Goal: Information Seeking & Learning: Learn about a topic

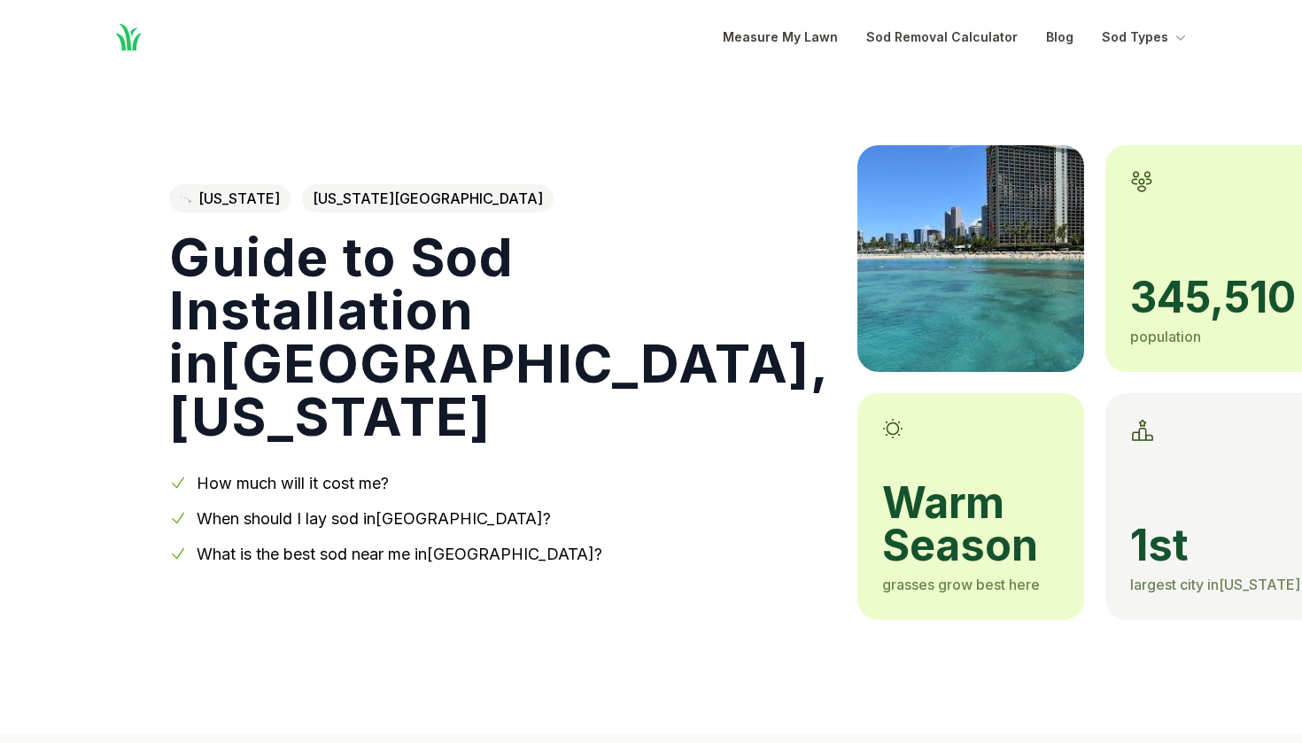
click at [372, 509] on link "When should I lay sod in [GEOGRAPHIC_DATA] ?" at bounding box center [374, 518] width 354 height 19
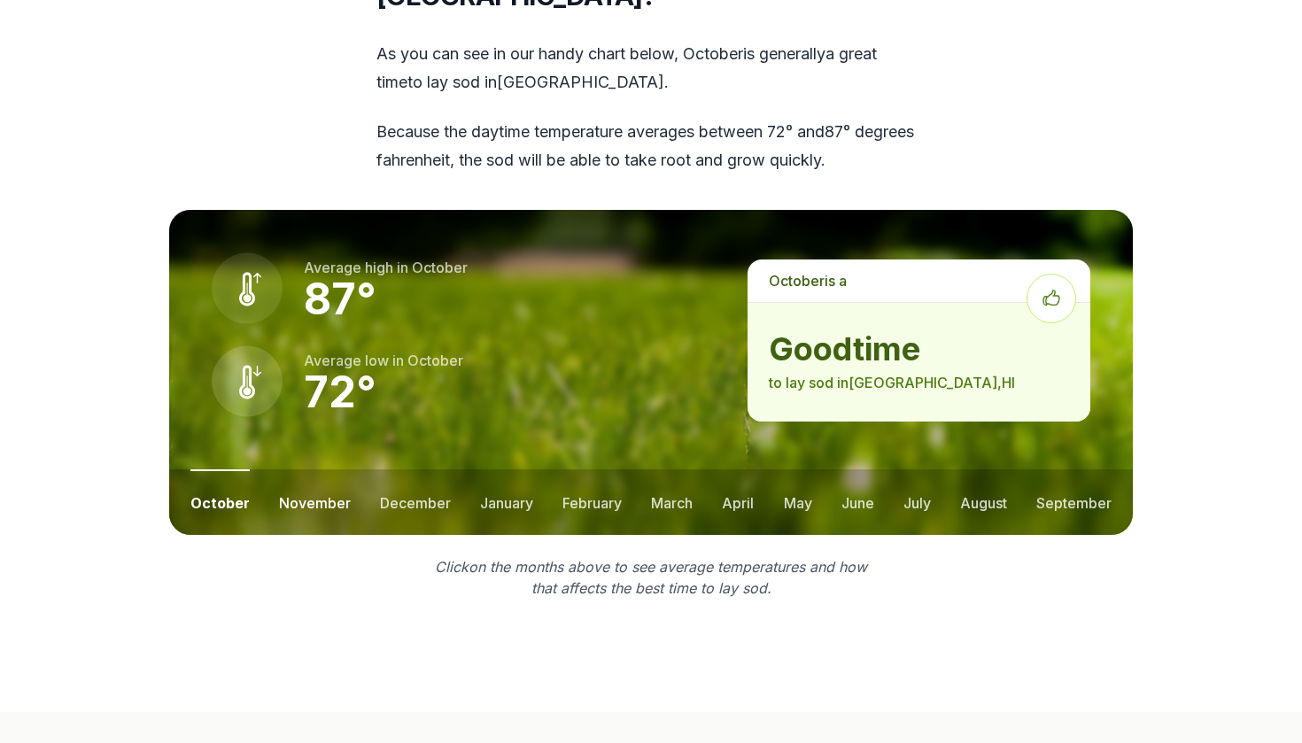
scroll to position [2298, 0]
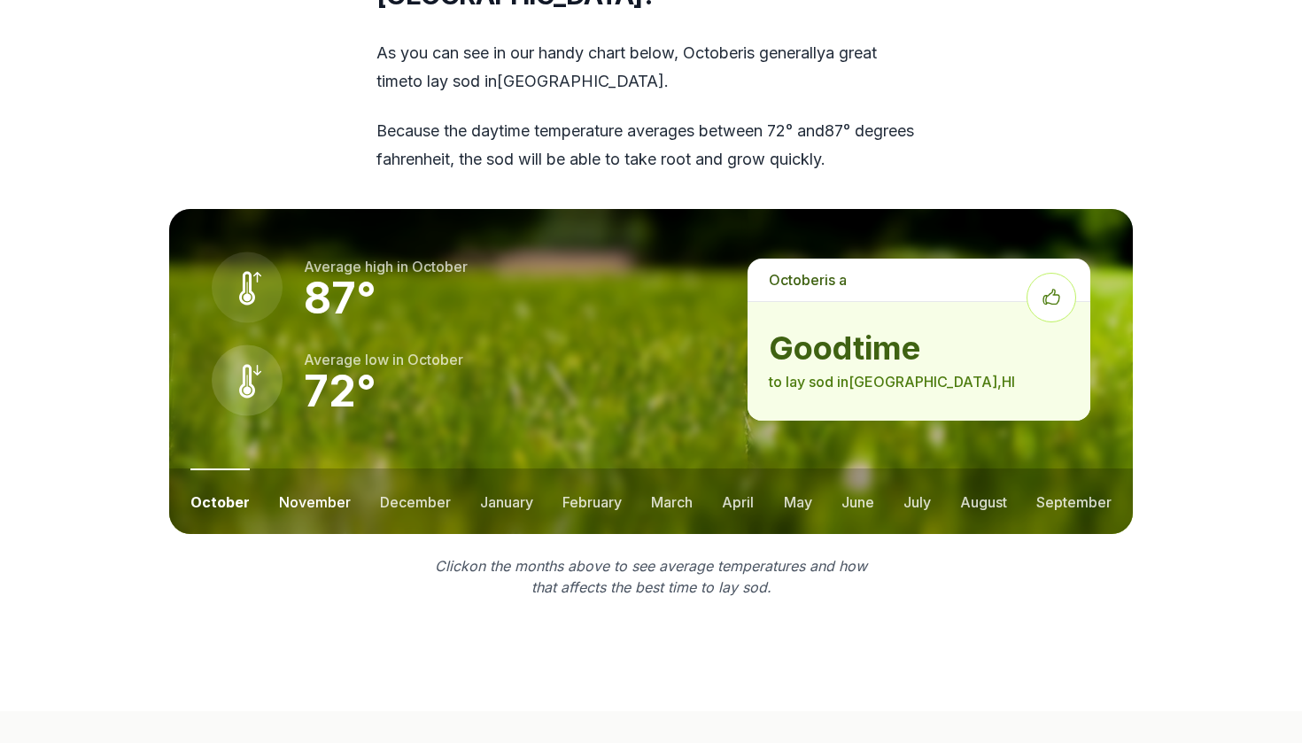
click at [309, 475] on button "november" at bounding box center [315, 502] width 72 height 66
click at [449, 473] on ul "october november december january february march april may june july august sep…" at bounding box center [651, 502] width 964 height 66
click at [411, 471] on button "december" at bounding box center [414, 502] width 71 height 66
click at [911, 469] on button "july" at bounding box center [916, 502] width 27 height 66
click at [835, 482] on ul "october november december january february march april may june july august sep…" at bounding box center [651, 502] width 964 height 66
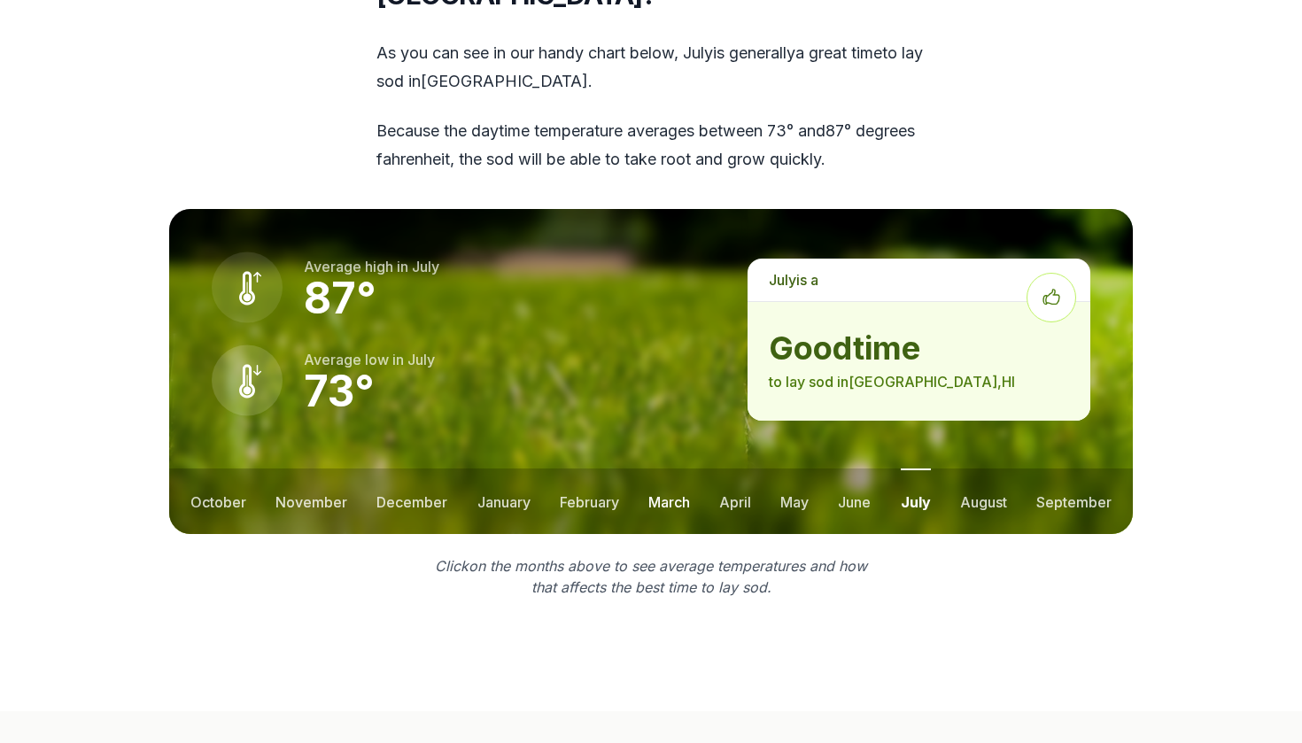
click at [652, 477] on button "march" at bounding box center [669, 502] width 42 height 66
click at [573, 477] on button "february" at bounding box center [588, 502] width 59 height 66
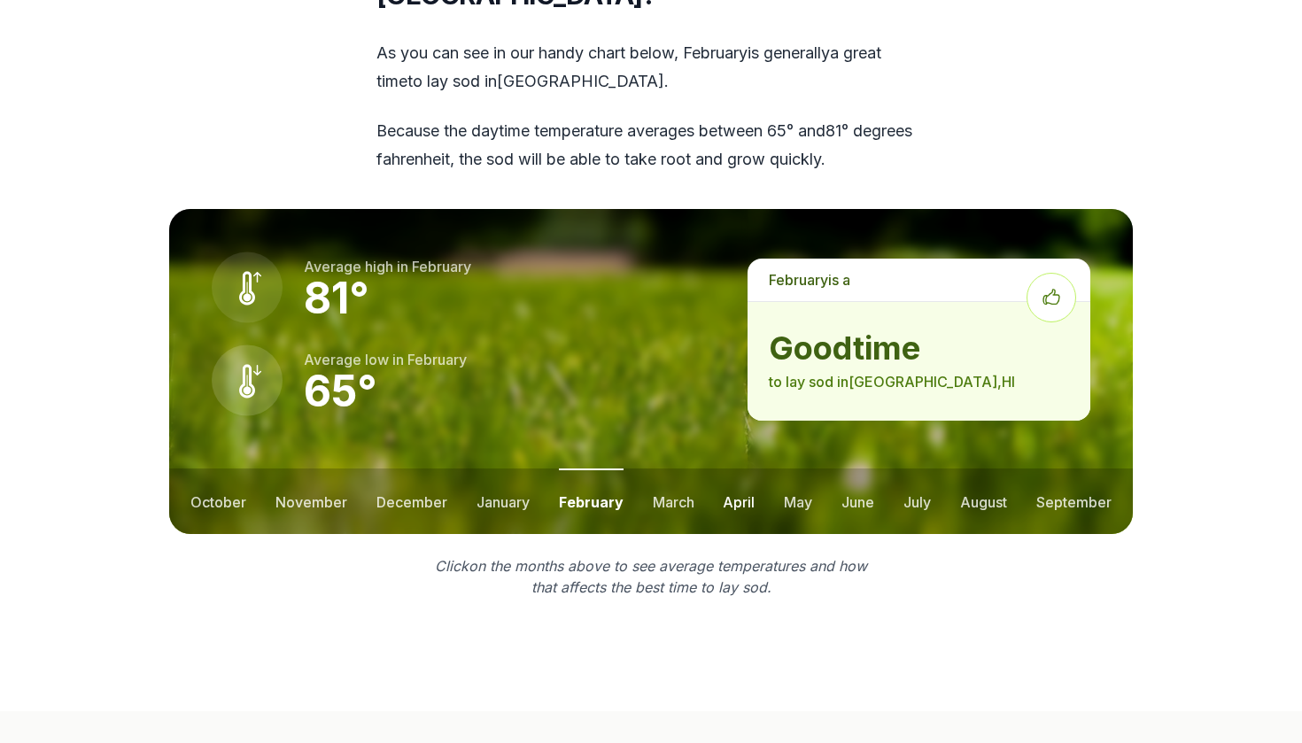
click at [751, 498] on button "april" at bounding box center [739, 502] width 32 height 66
click at [1063, 469] on button "september" at bounding box center [1073, 502] width 75 height 66
click at [954, 469] on ul "october november december january february march april may june july august sep…" at bounding box center [651, 502] width 964 height 66
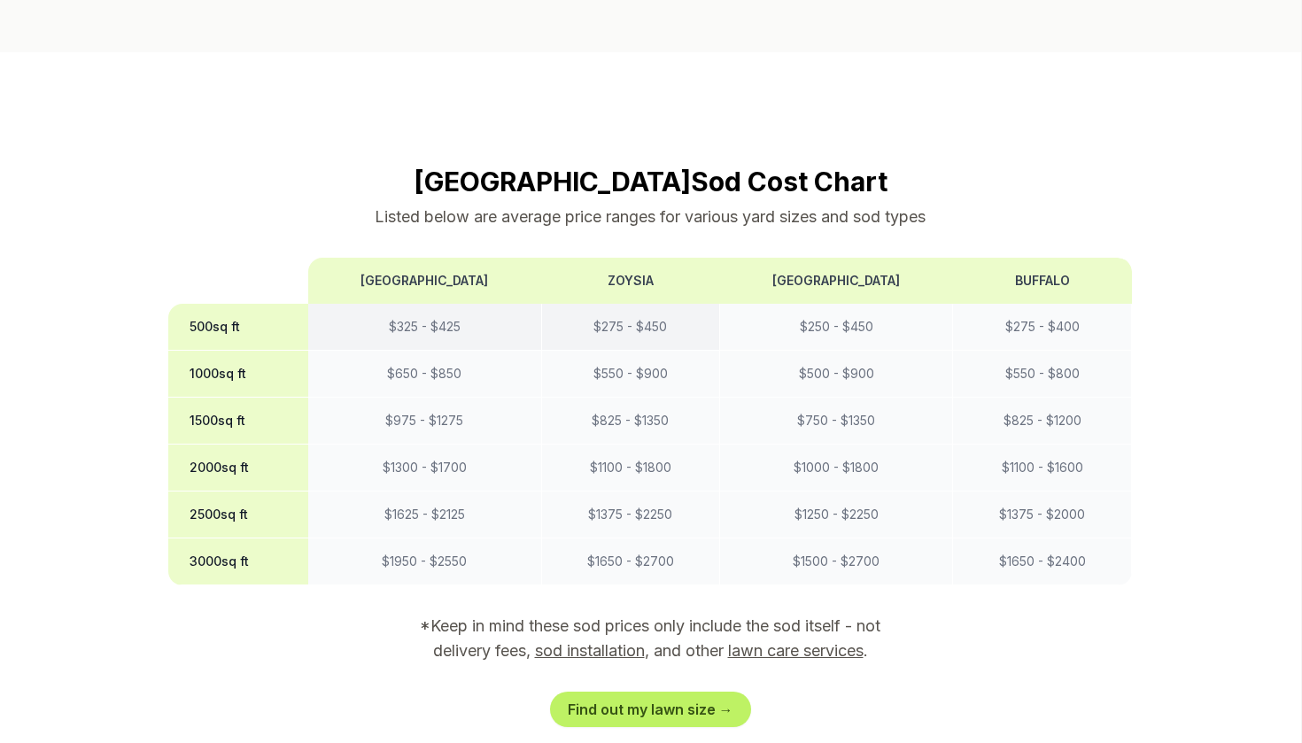
scroll to position [1376, 0]
click at [661, 692] on link "Find out my lawn size →" at bounding box center [651, 709] width 201 height 35
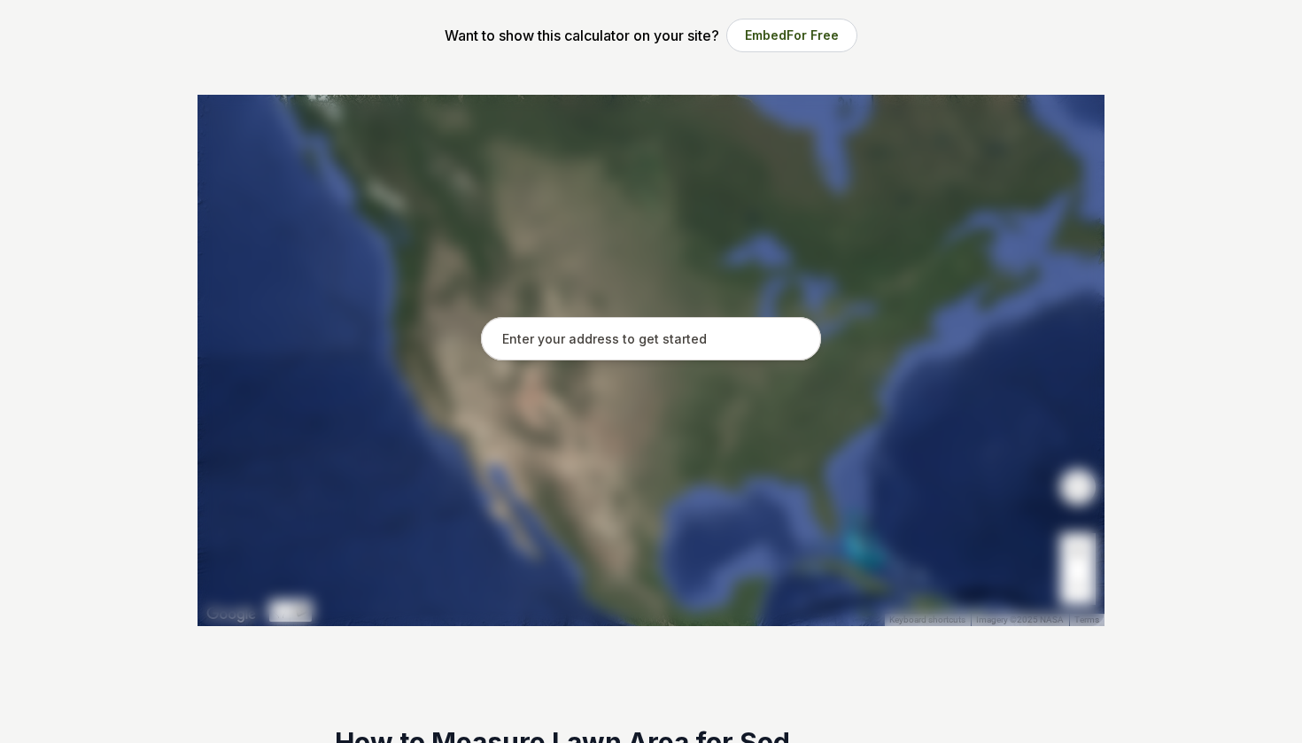
scroll to position [327, 0]
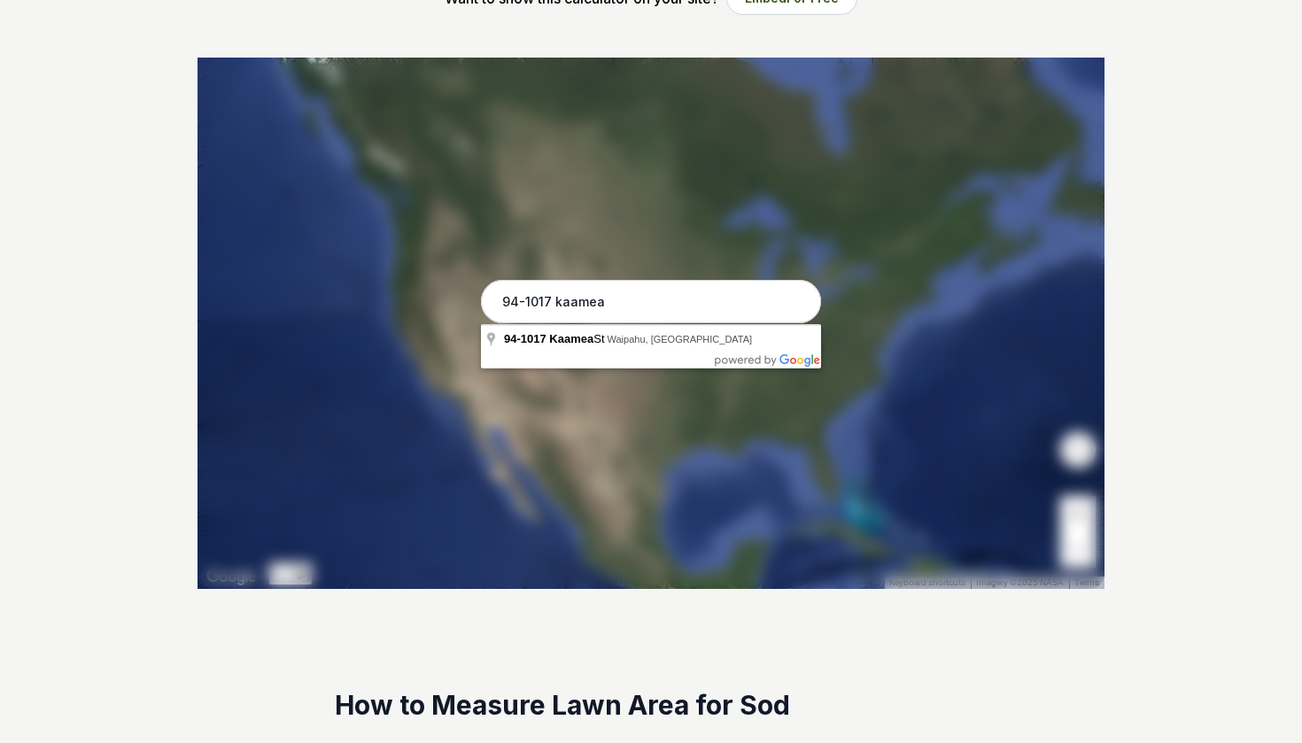
type input "[STREET_ADDRESS]"
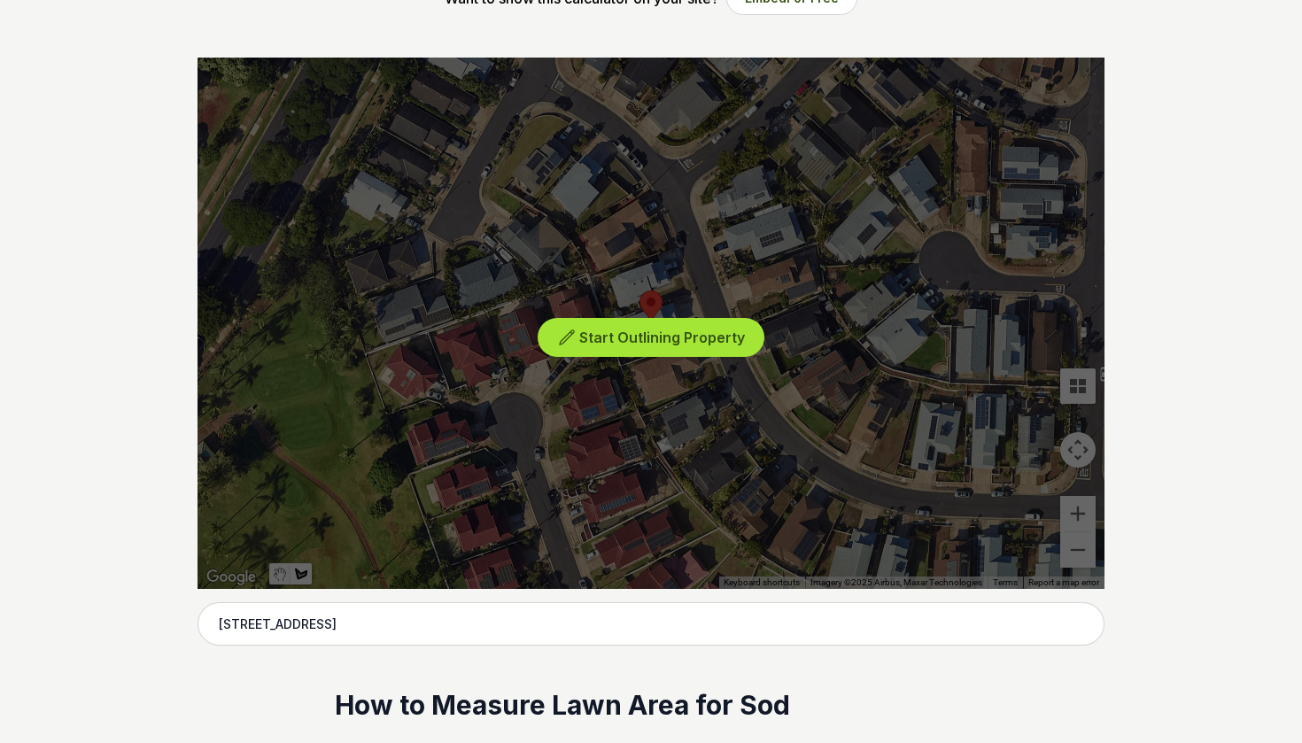
click at [615, 325] on button "Start Outlining Property" at bounding box center [651, 338] width 227 height 40
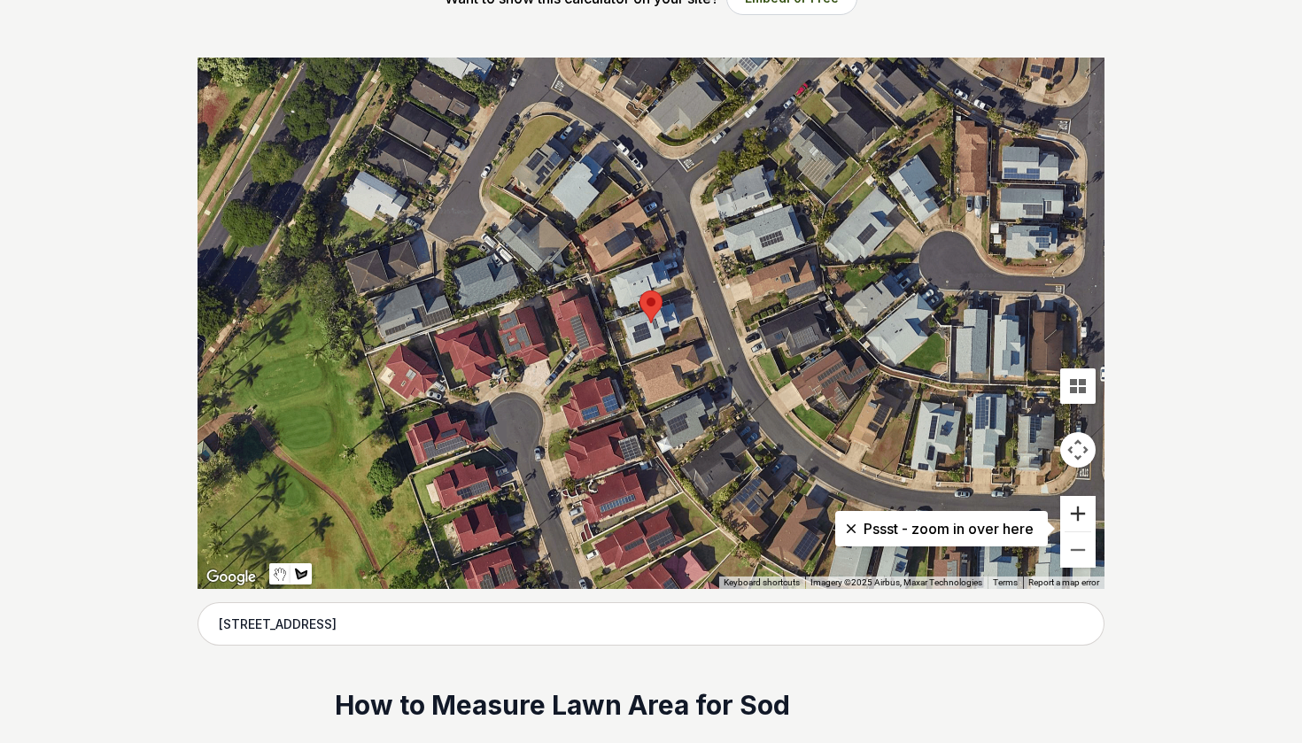
click at [1073, 524] on button "Zoom in" at bounding box center [1077, 513] width 35 height 35
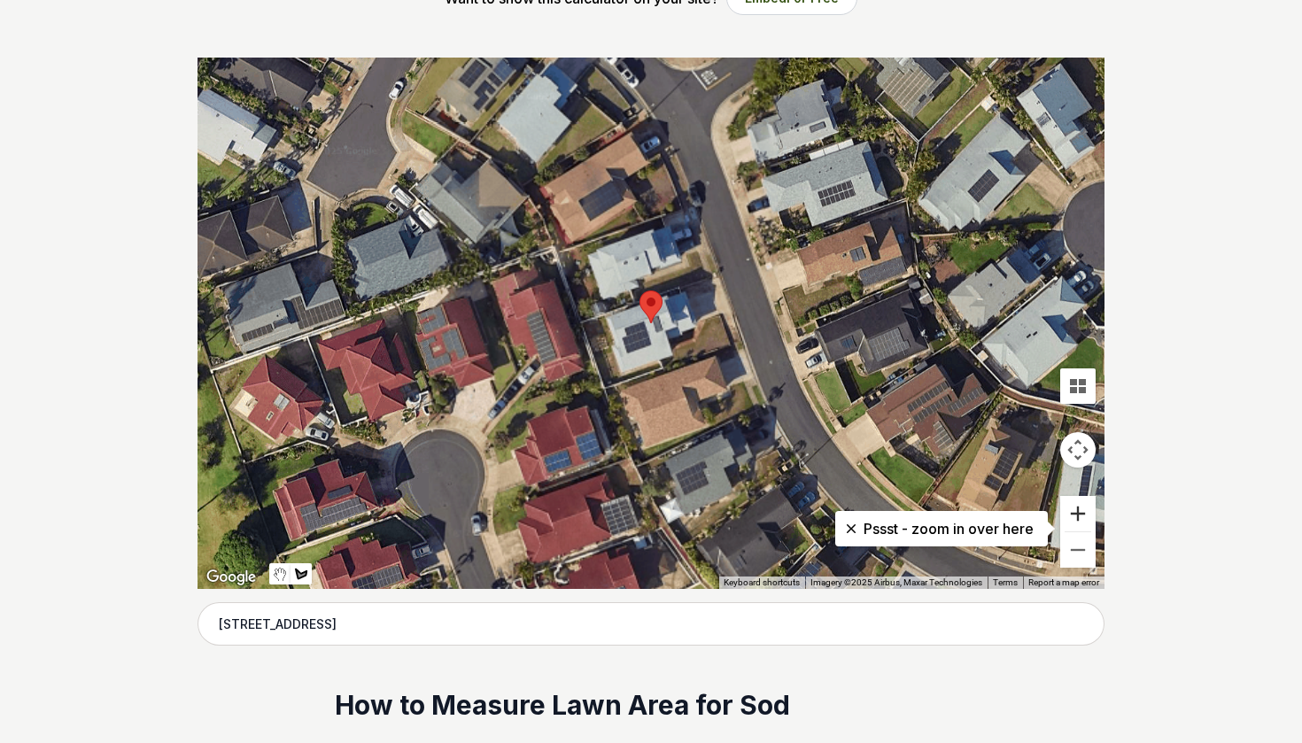
click at [1073, 524] on button "Zoom in" at bounding box center [1077, 513] width 35 height 35
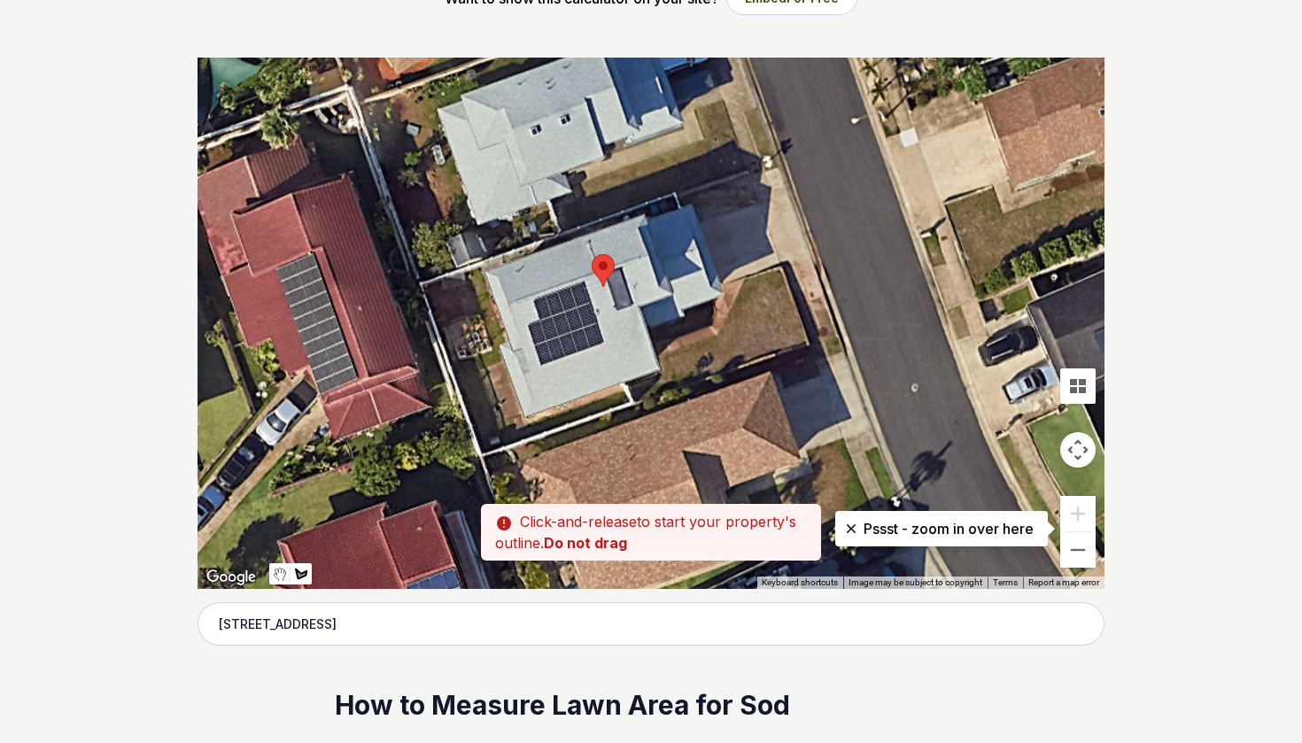
drag, startPoint x: 771, startPoint y: 330, endPoint x: 717, endPoint y: 286, distance: 69.2
click at [717, 286] on div at bounding box center [651, 323] width 907 height 531
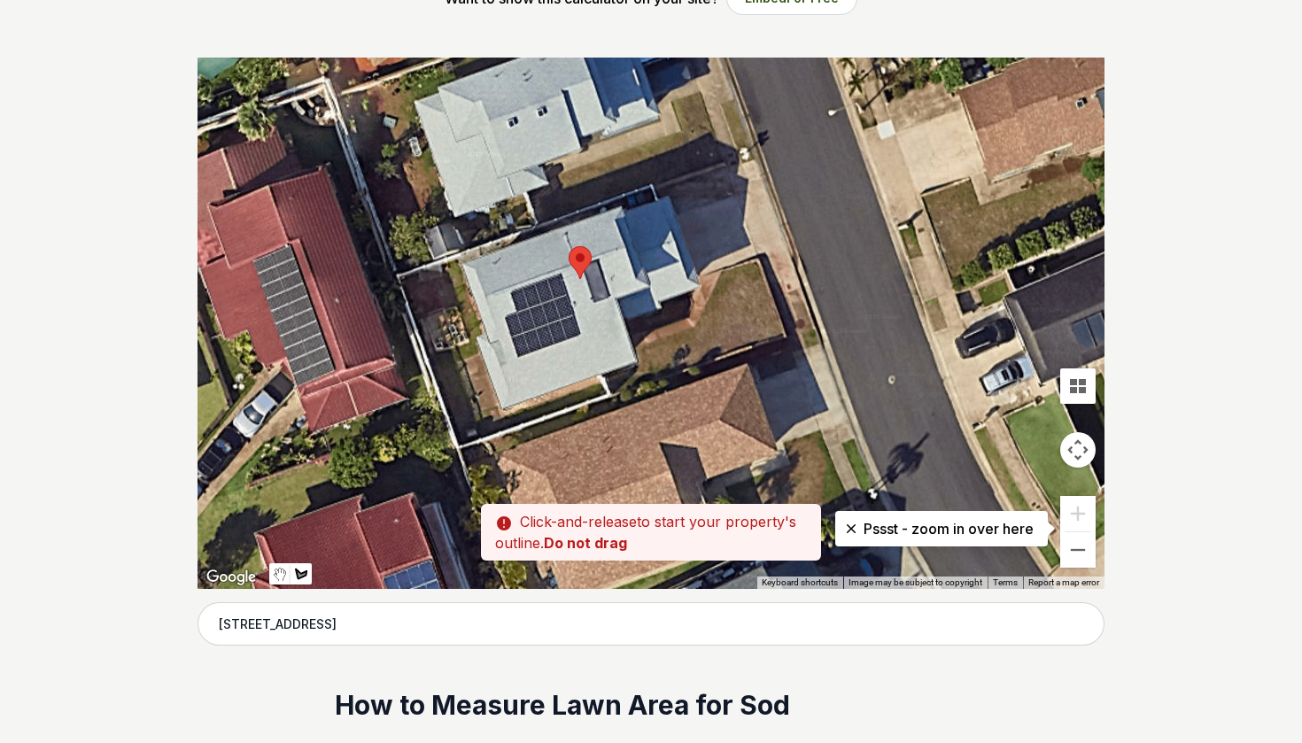
drag, startPoint x: 772, startPoint y: 262, endPoint x: 752, endPoint y: 260, distance: 20.4
click at [752, 260] on div at bounding box center [651, 323] width 907 height 531
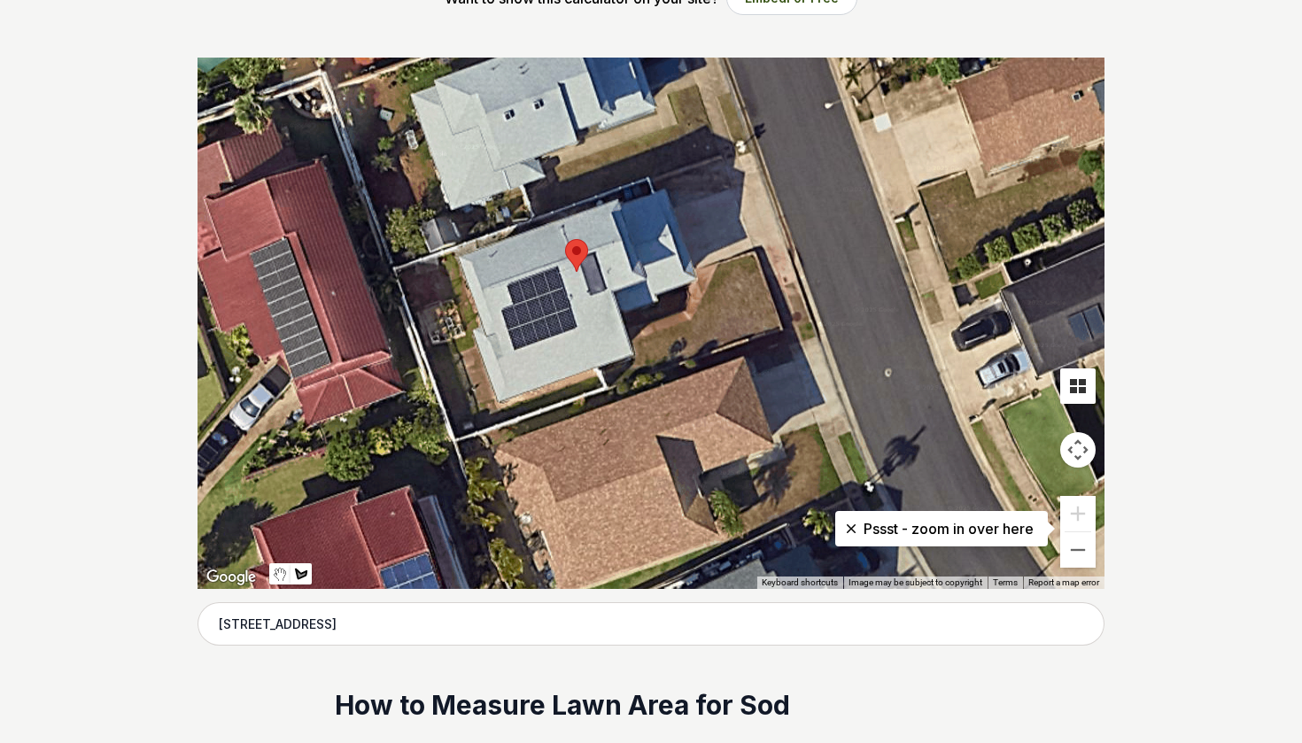
click at [1087, 378] on button "Tilt map" at bounding box center [1077, 385] width 35 height 35
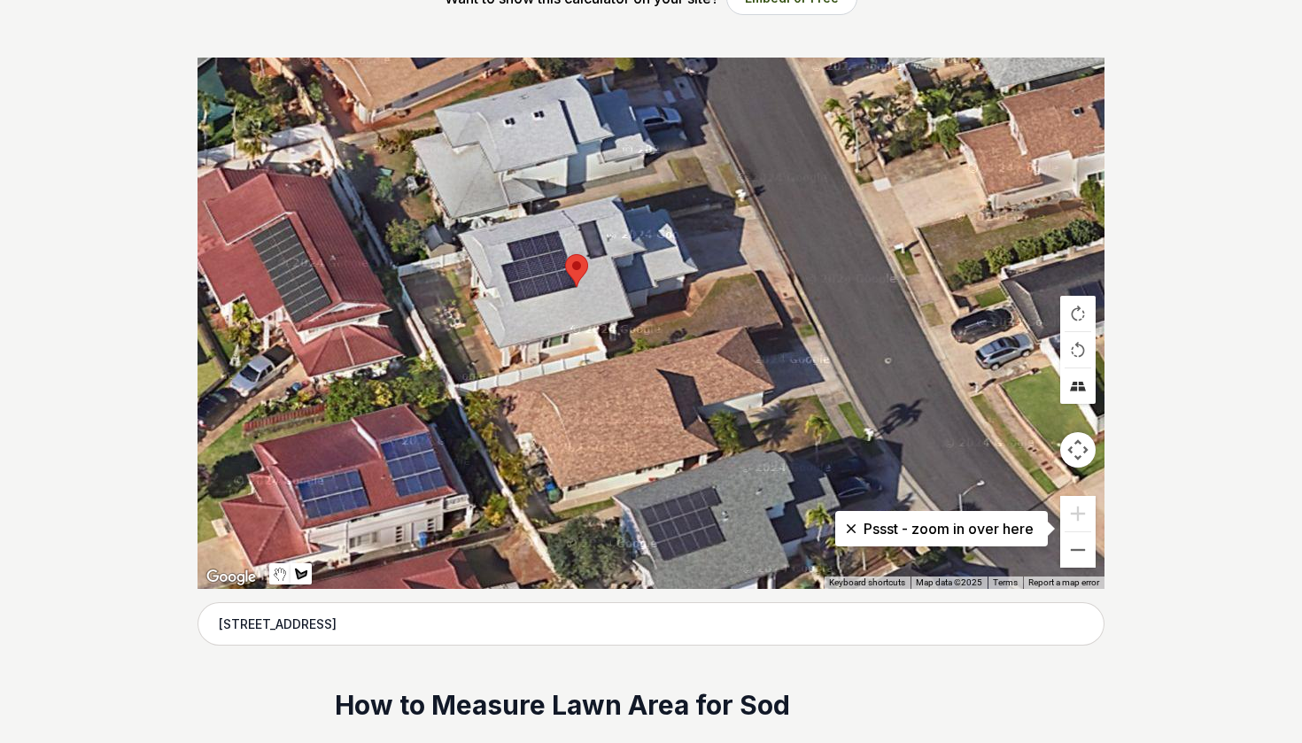
click at [1087, 378] on button "Tilt map" at bounding box center [1077, 385] width 35 height 35
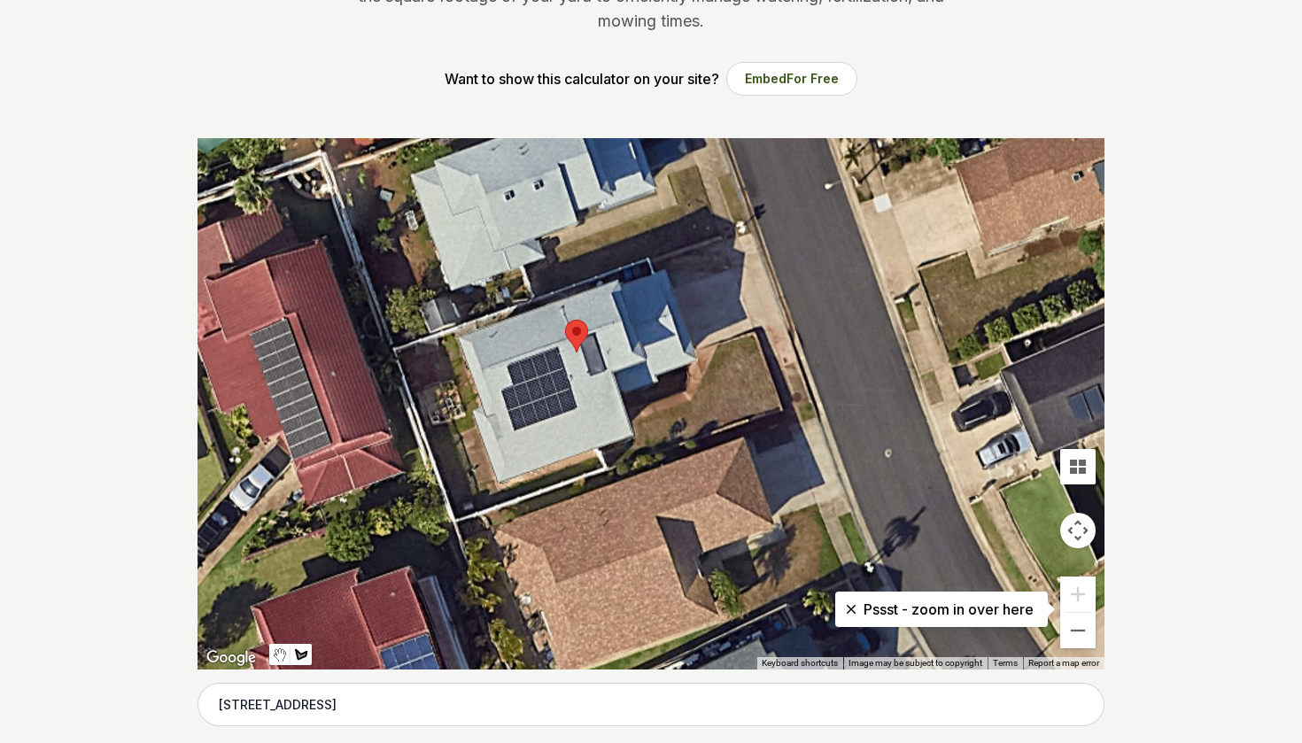
scroll to position [216, 0]
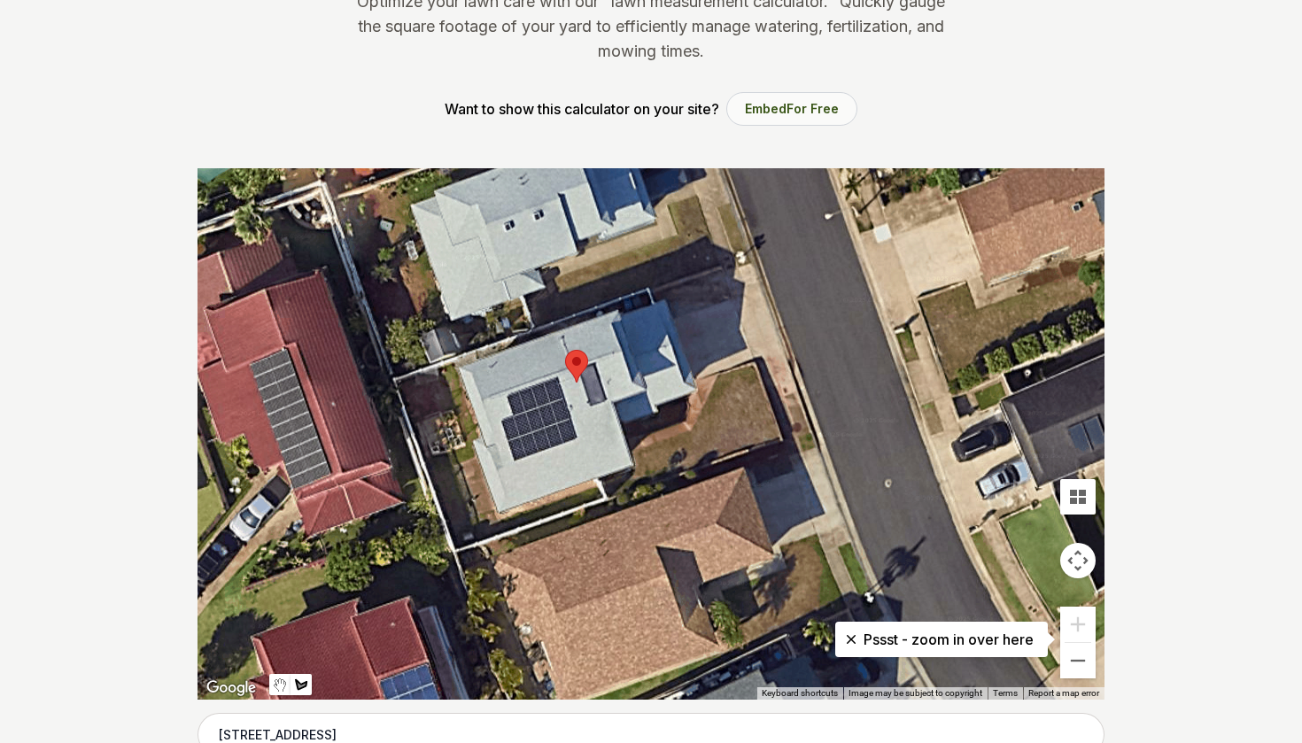
click at [764, 117] on button "Embed For Free" at bounding box center [791, 109] width 131 height 34
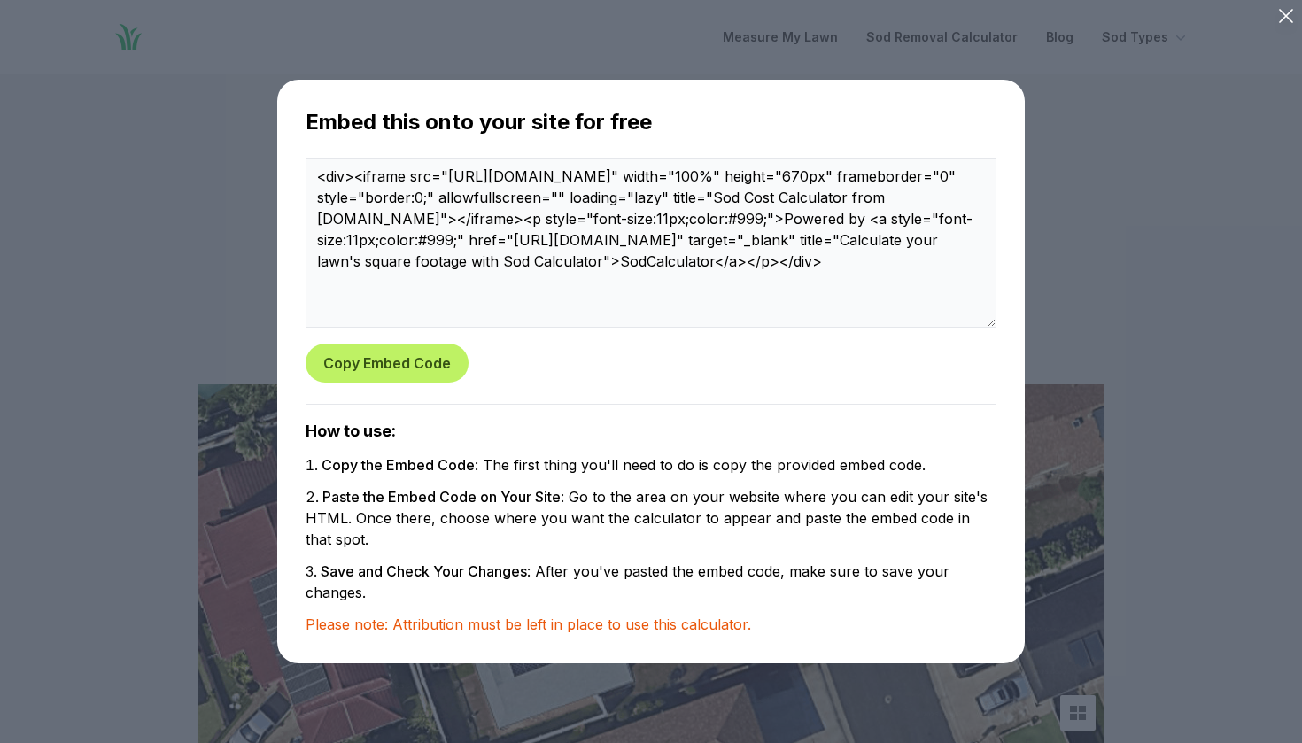
click at [846, 639] on div "Embed this onto your site for free <div><iframe src="[URL][DOMAIN_NAME]" width=…" at bounding box center [650, 371] width 719 height 555
click at [1281, 14] on icon at bounding box center [1286, 16] width 25 height 25
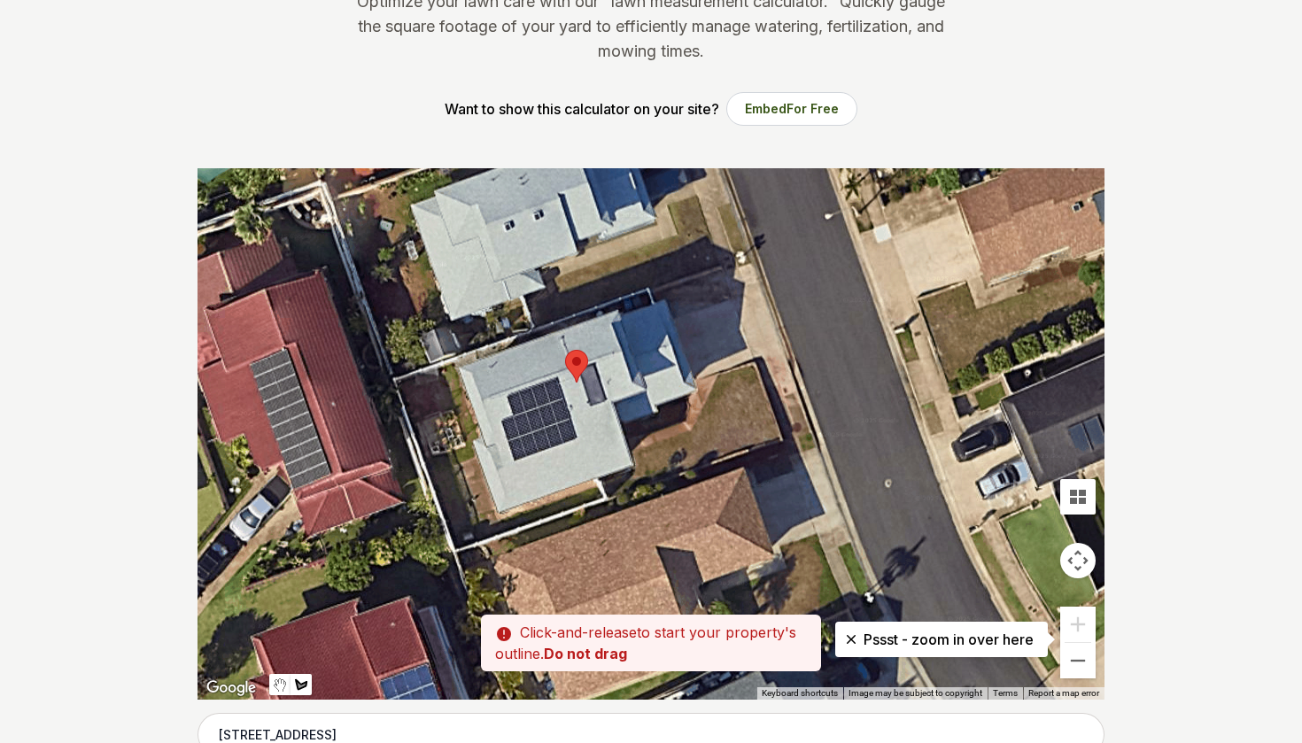
click at [751, 363] on div at bounding box center [651, 433] width 907 height 531
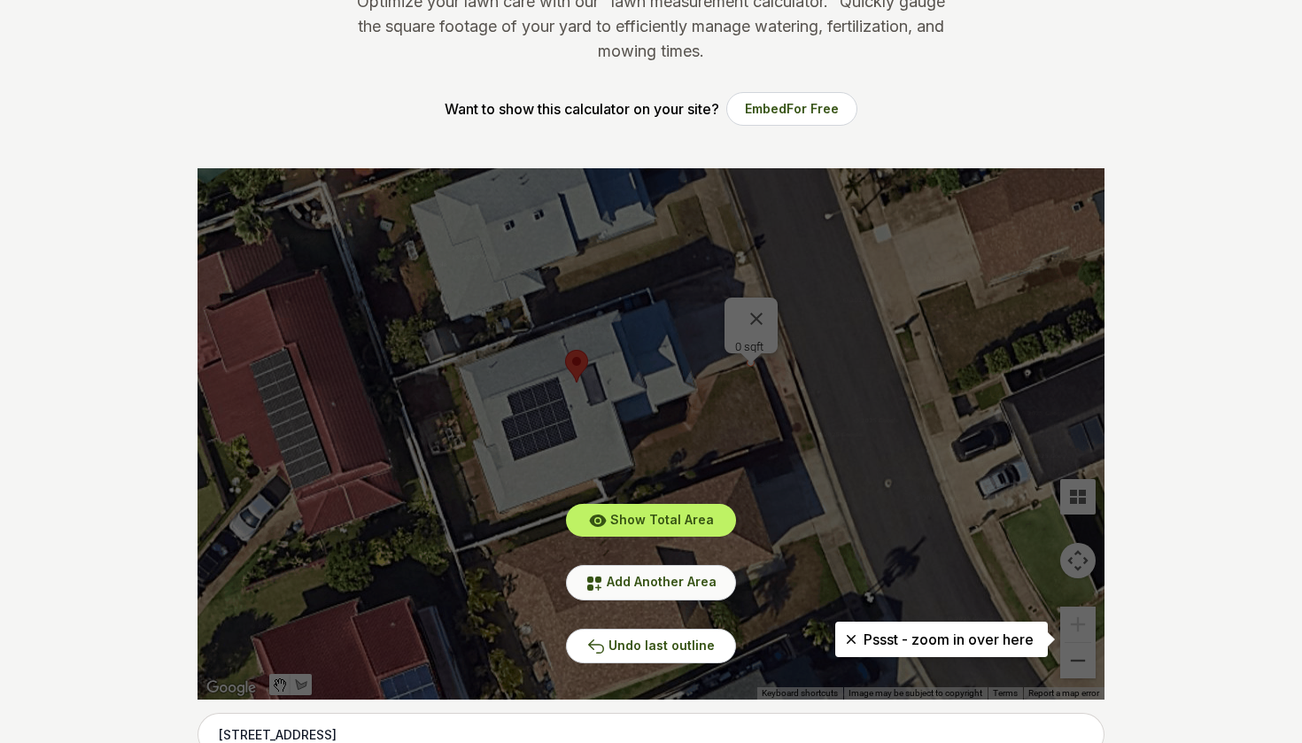
click at [675, 585] on span "Add Another Area" at bounding box center [662, 581] width 110 height 15
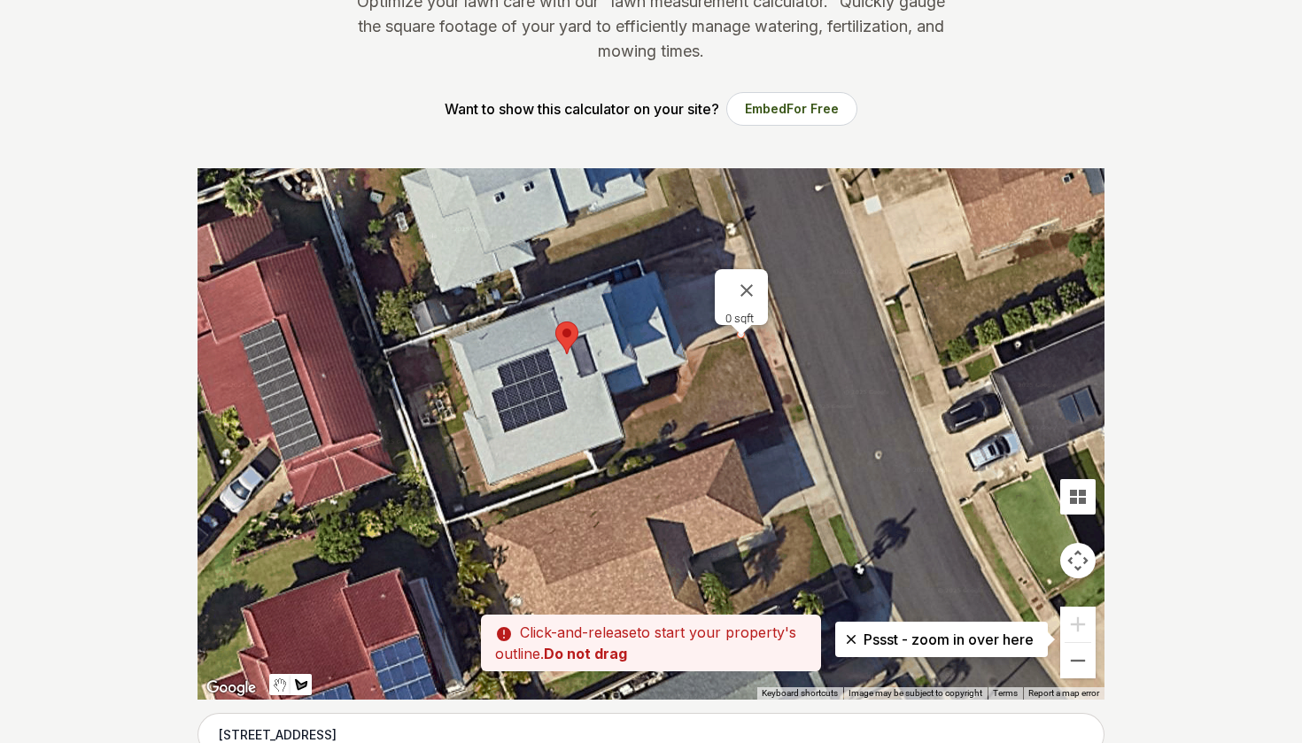
drag, startPoint x: 749, startPoint y: 365, endPoint x: 740, endPoint y: 338, distance: 28.3
click at [740, 338] on div at bounding box center [651, 433] width 907 height 531
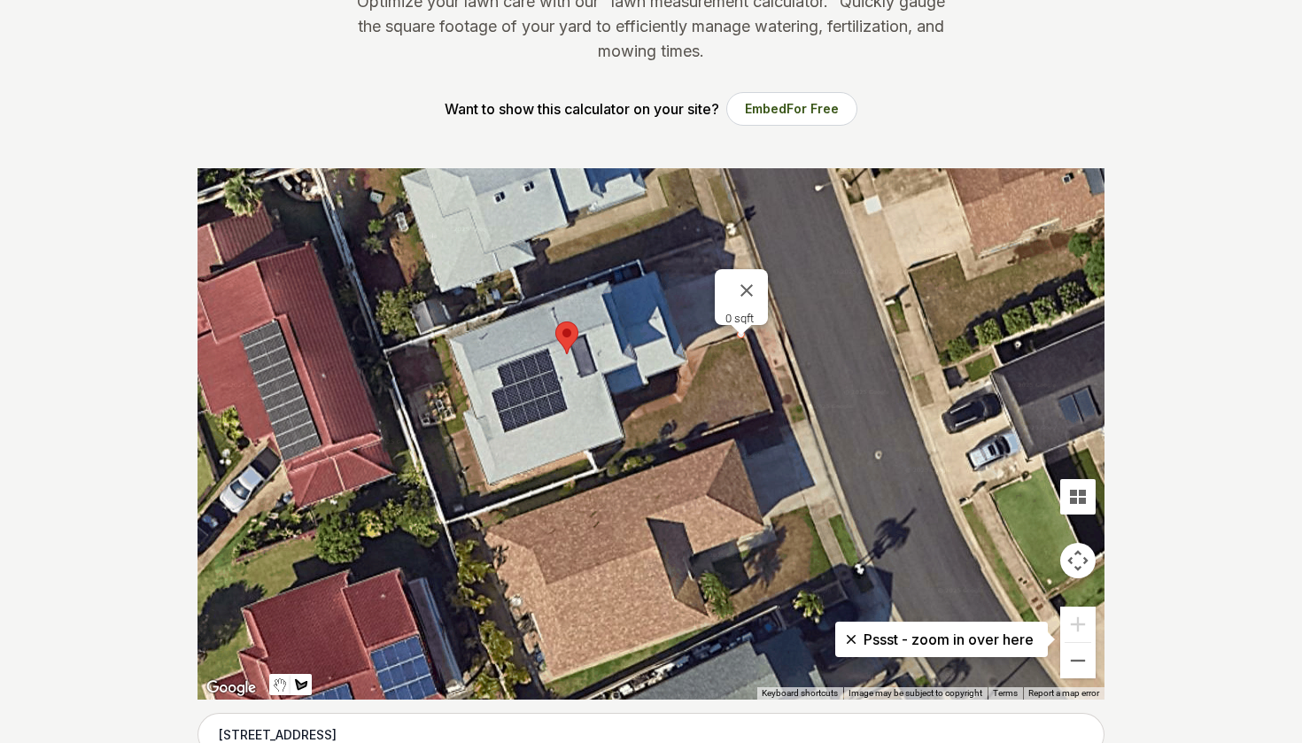
click at [768, 409] on div at bounding box center [651, 433] width 907 height 531
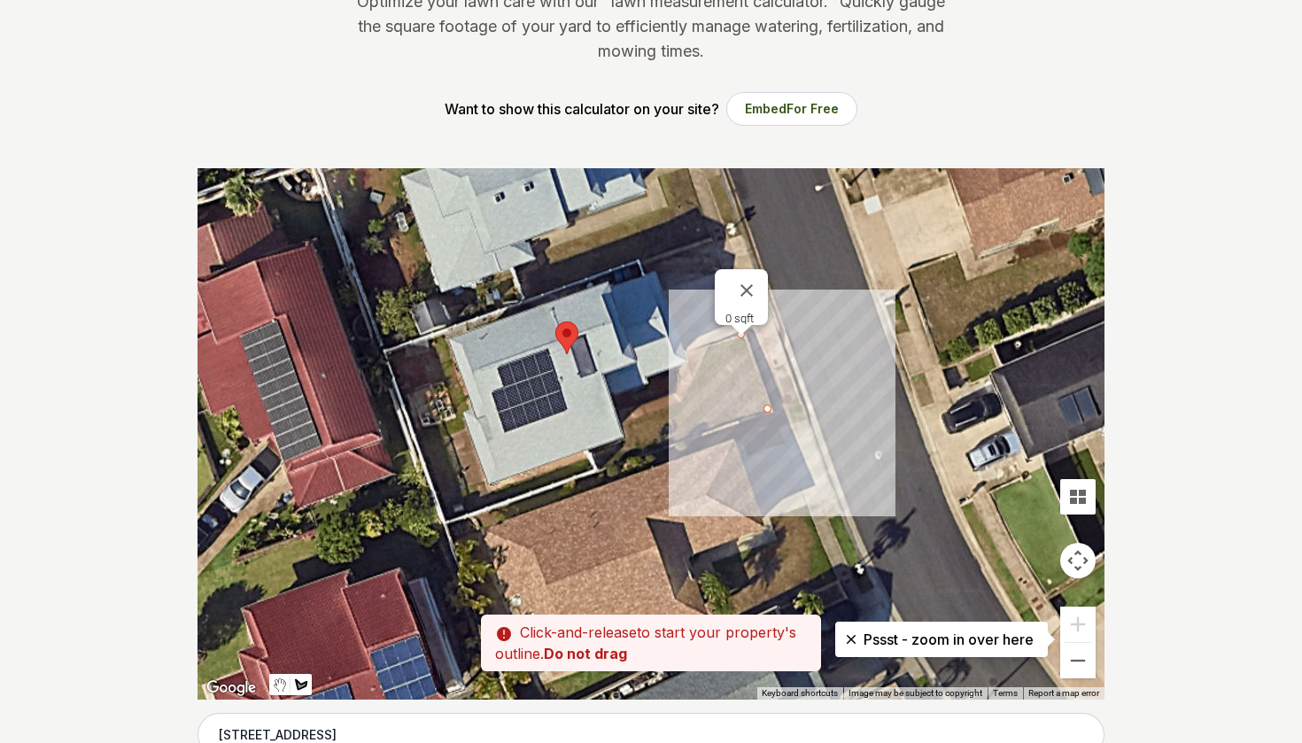
click at [767, 409] on div at bounding box center [651, 433] width 907 height 531
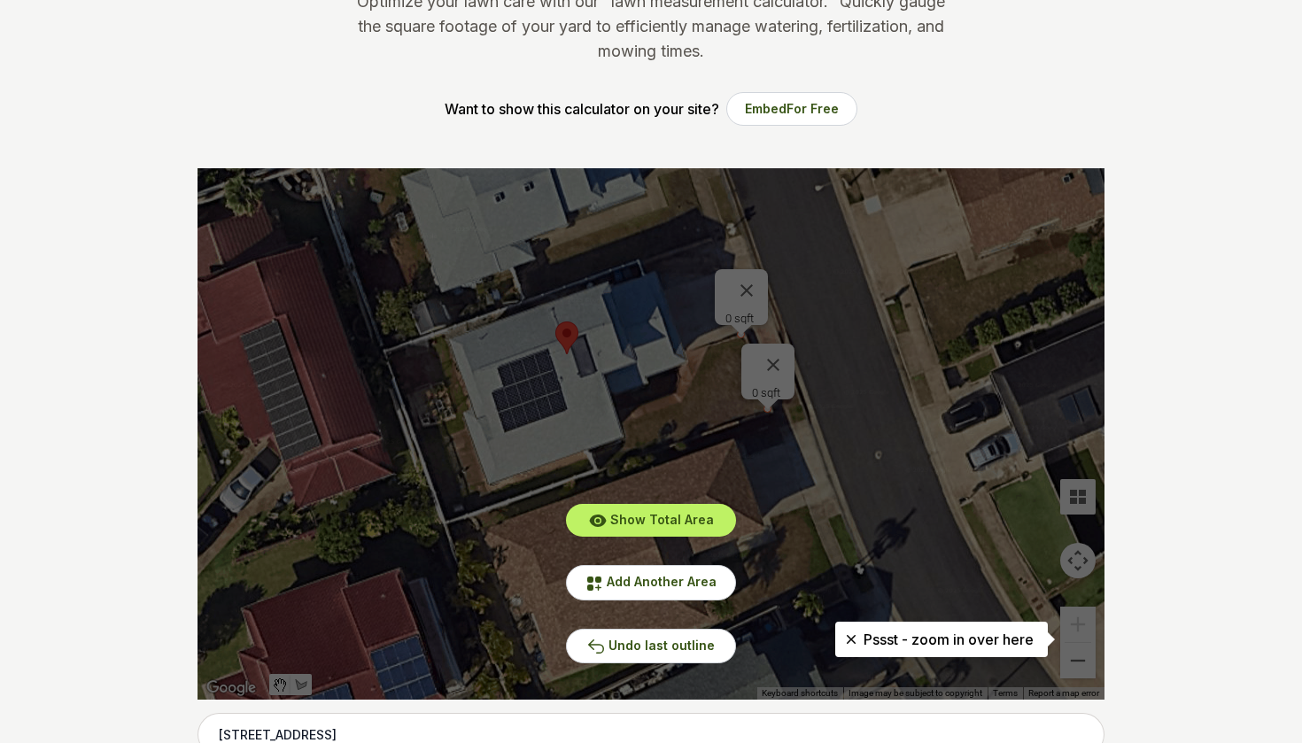
click at [655, 459] on div "Show Total Area Add Another Area Undo last outline" at bounding box center [651, 433] width 907 height 531
click at [678, 652] on span "Undo last outline" at bounding box center [662, 645] width 106 height 15
click at [717, 465] on div "Show Total Area Add Another Area Undo last outline" at bounding box center [651, 433] width 907 height 531
click at [692, 509] on button "Show Total Area" at bounding box center [651, 520] width 170 height 33
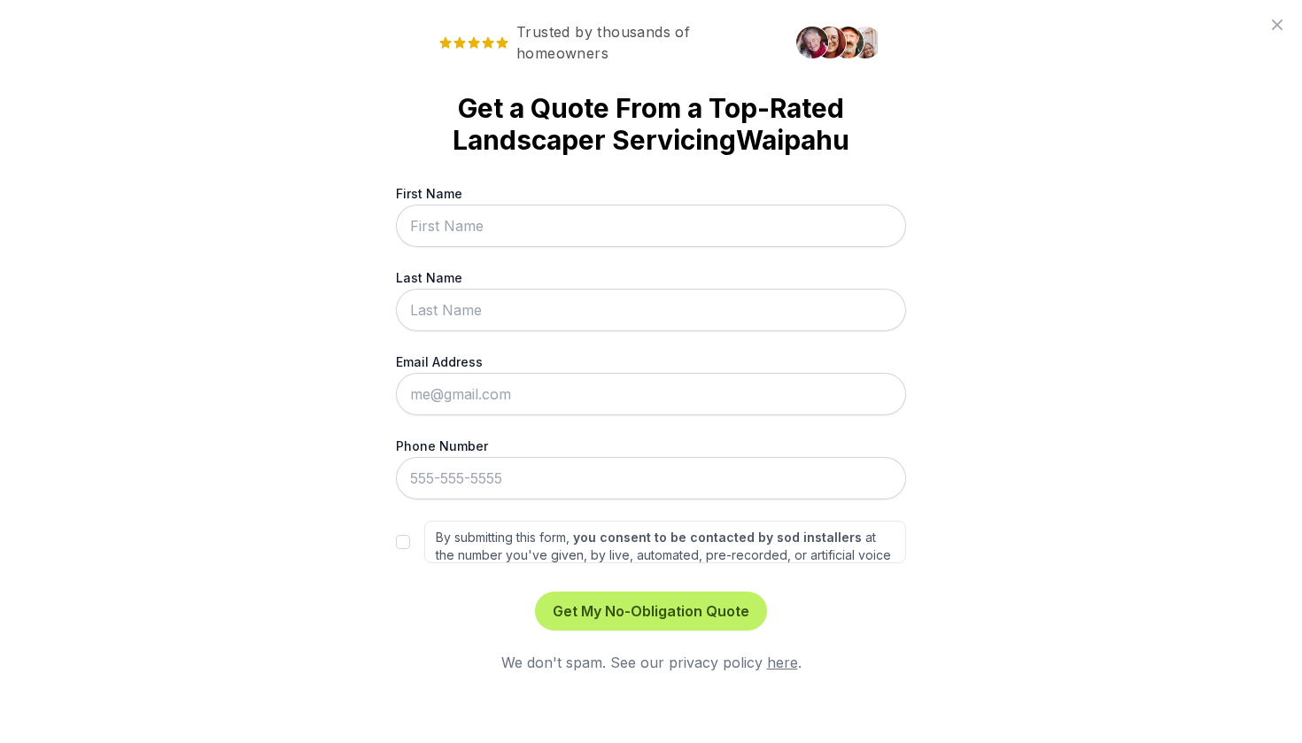
click at [1275, 26] on icon at bounding box center [1277, 24] width 11 height 11
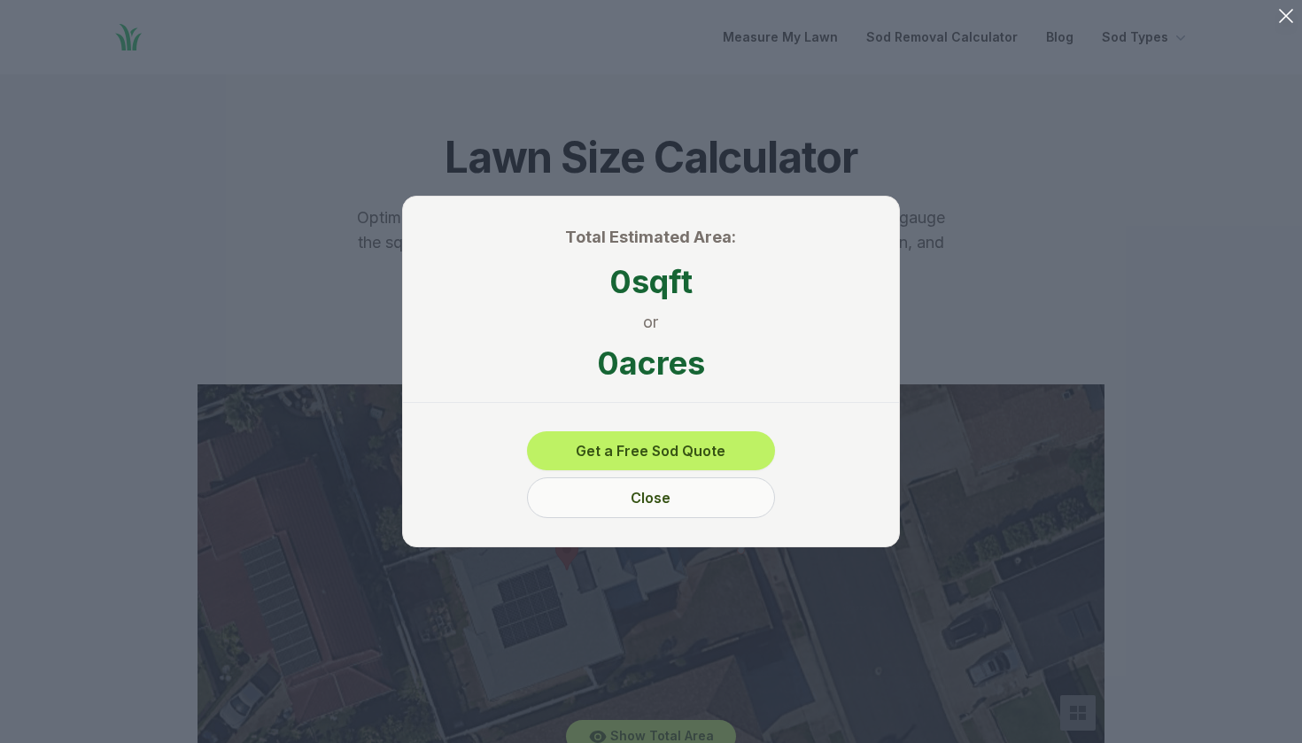
click at [644, 492] on button "Close" at bounding box center [651, 497] width 248 height 41
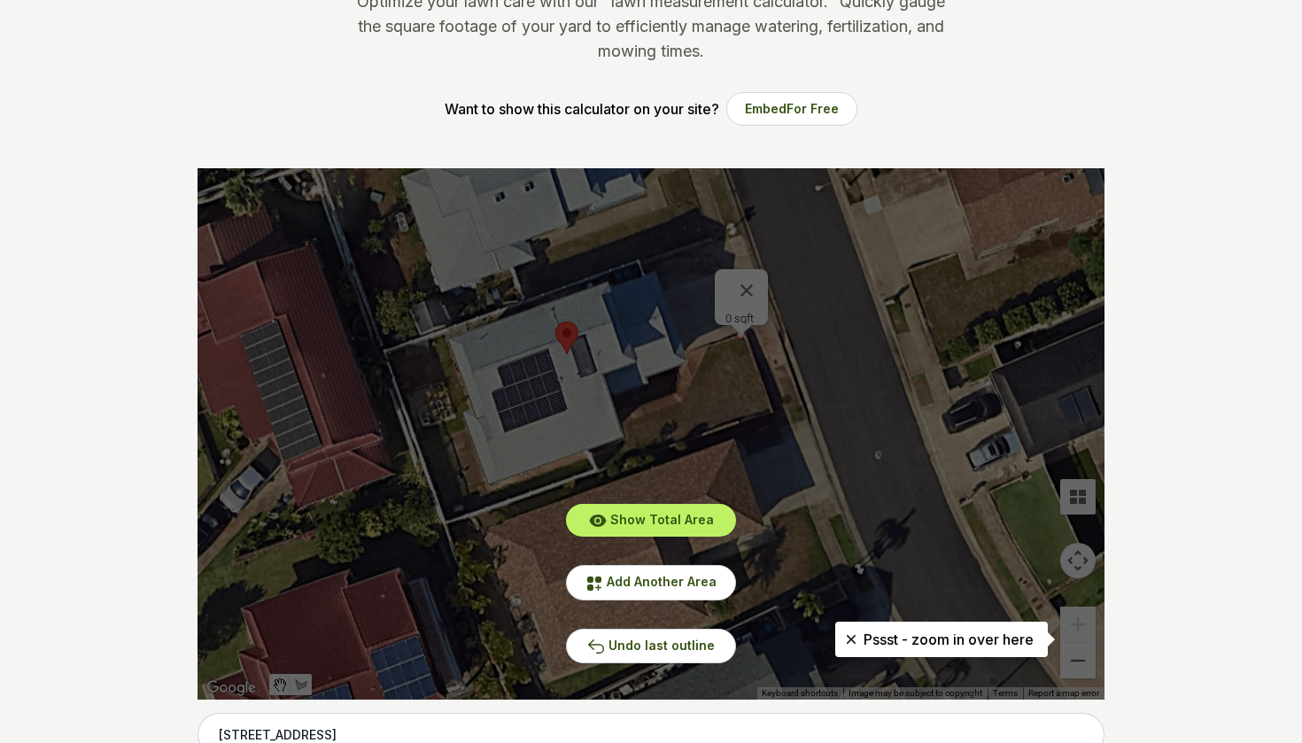
click at [940, 613] on div "Show Total Area Add Another Area Undo last outline" at bounding box center [651, 433] width 907 height 531
click at [955, 547] on div "Show Total Area Add Another Area Undo last outline" at bounding box center [651, 433] width 907 height 531
click at [740, 338] on div "Show Total Area Add Another Area Undo last outline" at bounding box center [651, 433] width 907 height 531
click at [763, 406] on div "Show Total Area Add Another Area Undo last outline" at bounding box center [651, 433] width 907 height 531
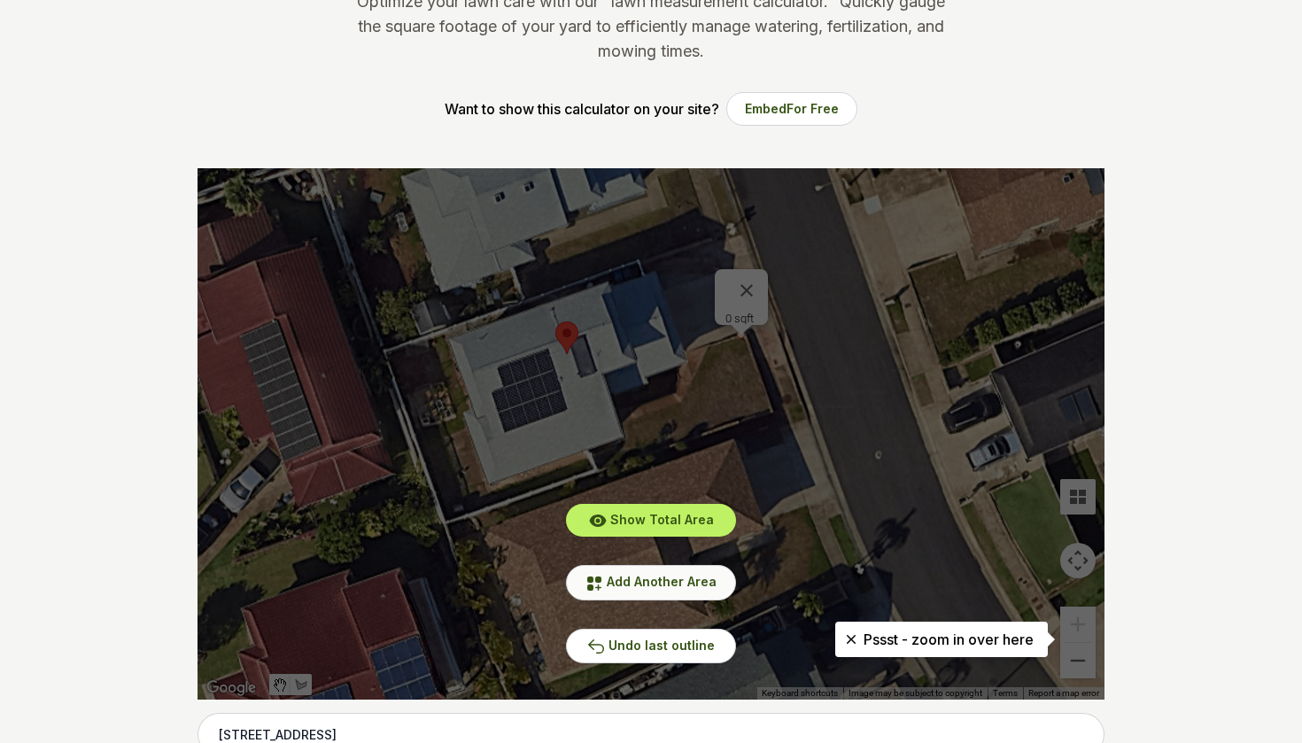
click at [631, 579] on span "Add Another Area" at bounding box center [662, 581] width 110 height 15
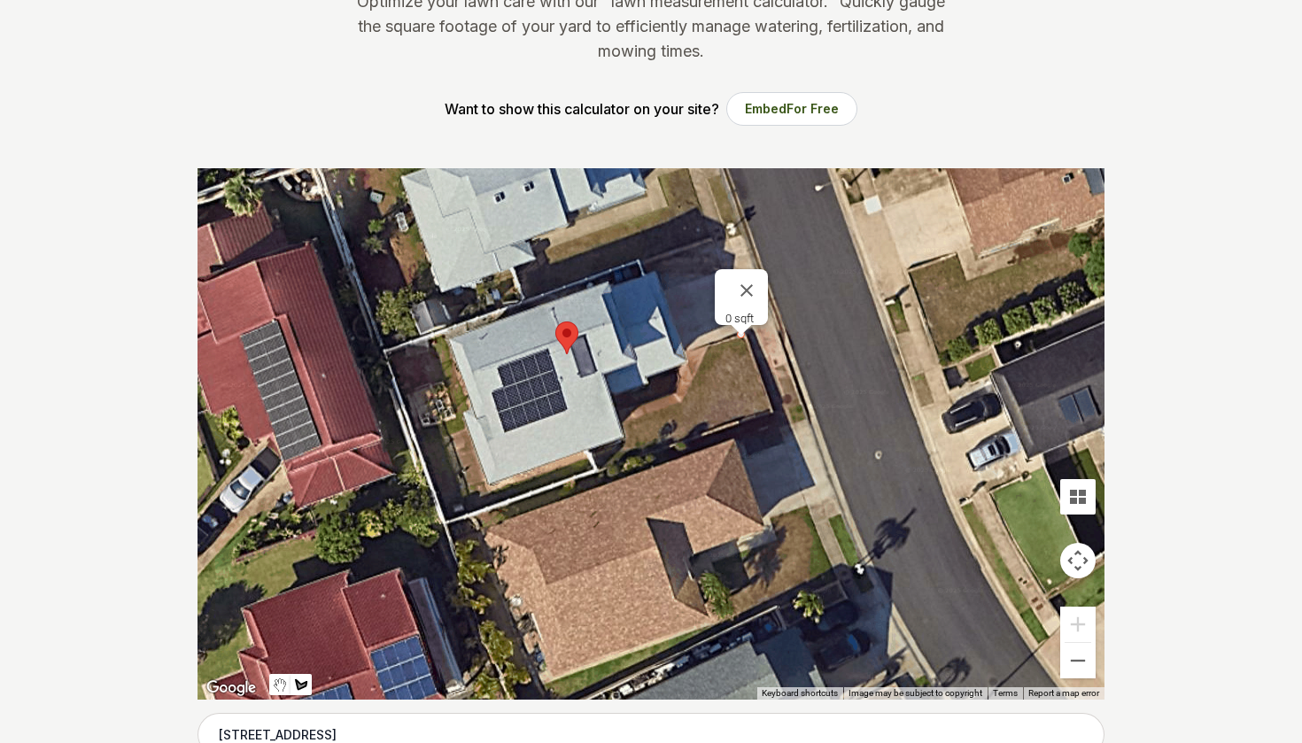
click at [769, 412] on div at bounding box center [651, 433] width 907 height 531
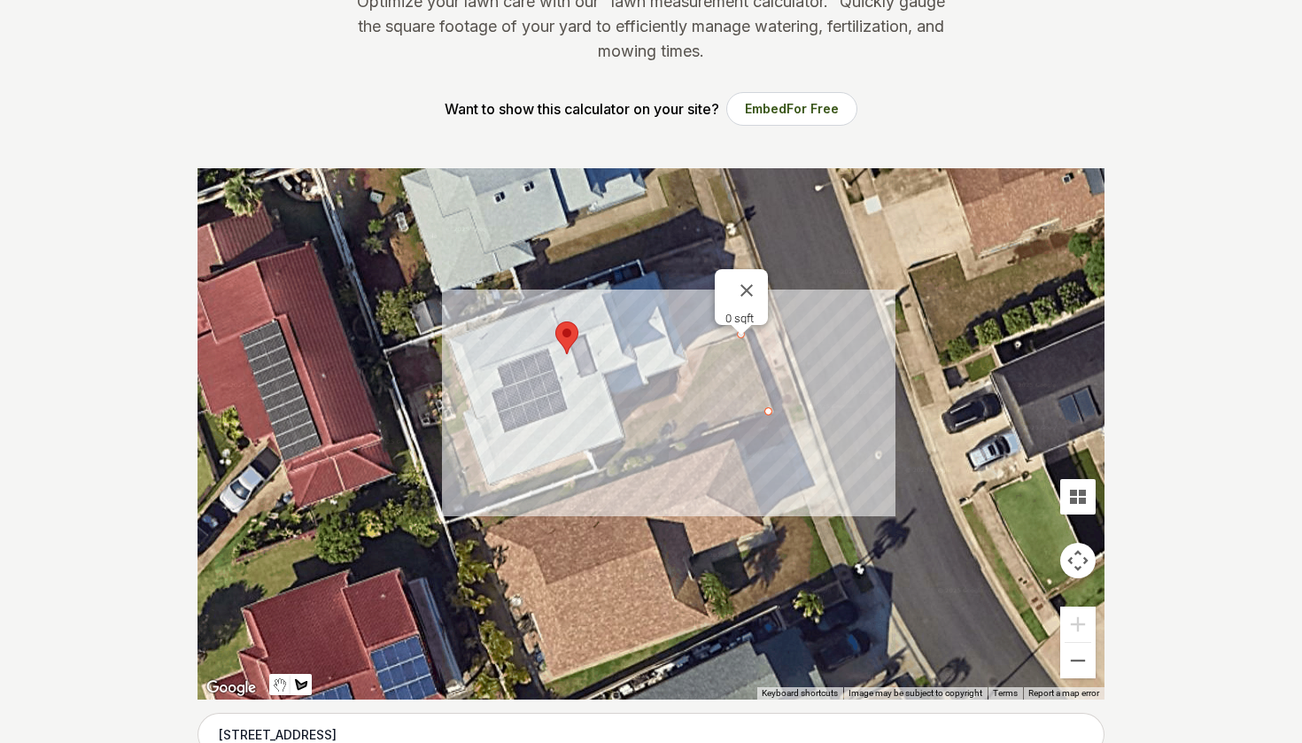
click at [604, 468] on div at bounding box center [651, 433] width 907 height 531
click at [595, 451] on div at bounding box center [651, 433] width 907 height 531
click at [624, 444] on div at bounding box center [651, 433] width 907 height 531
click at [625, 426] on div at bounding box center [651, 433] width 907 height 531
click at [678, 403] on div at bounding box center [651, 433] width 907 height 531
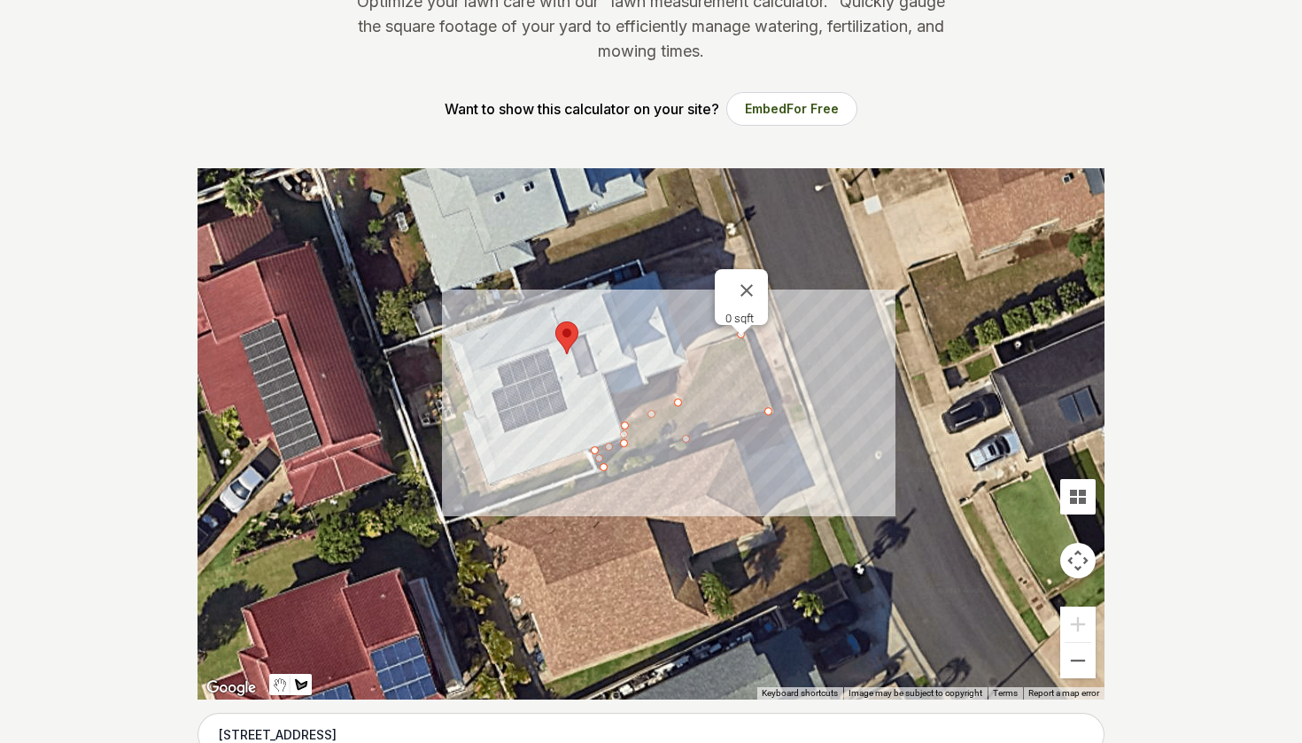
click at [709, 348] on div at bounding box center [651, 433] width 907 height 531
click at [741, 335] on div at bounding box center [742, 330] width 22 height 11
click at [739, 335] on div at bounding box center [742, 330] width 22 height 11
click at [740, 337] on div at bounding box center [651, 433] width 907 height 531
click at [769, 407] on div at bounding box center [651, 433] width 907 height 531
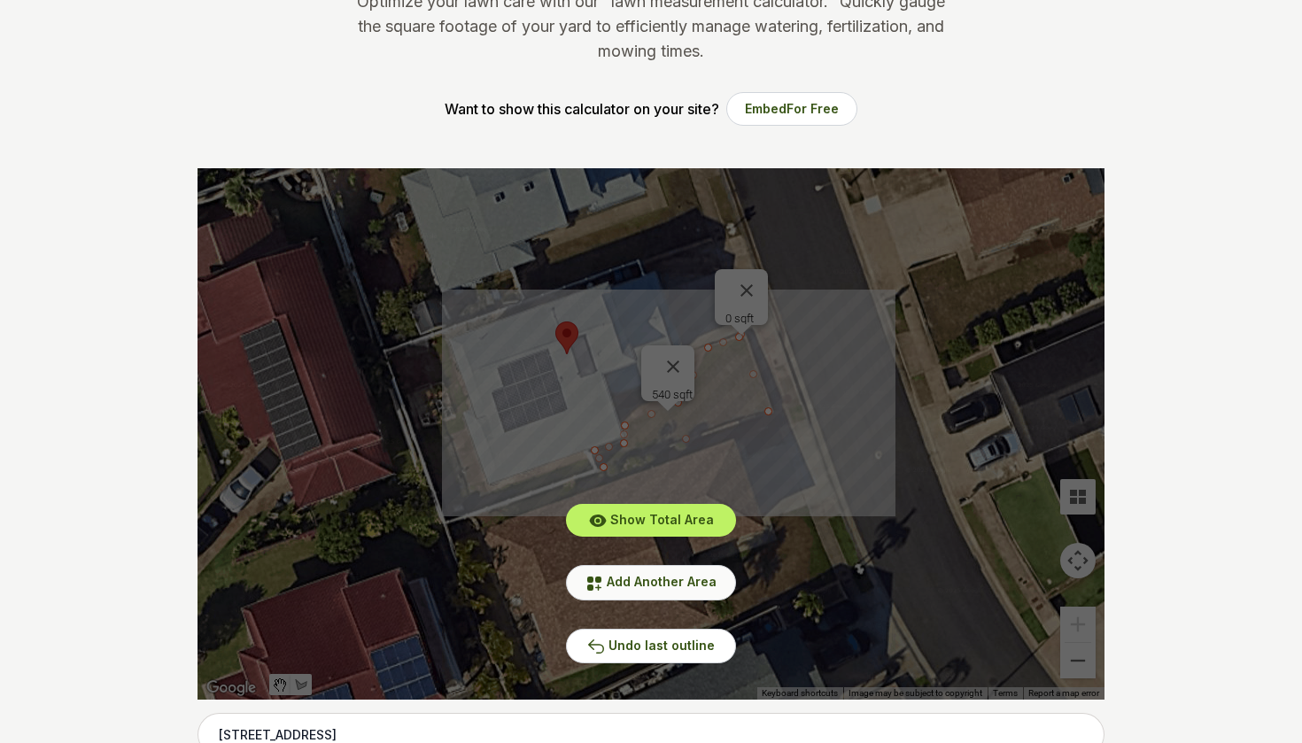
click at [638, 588] on span "Add Another Area" at bounding box center [662, 581] width 110 height 15
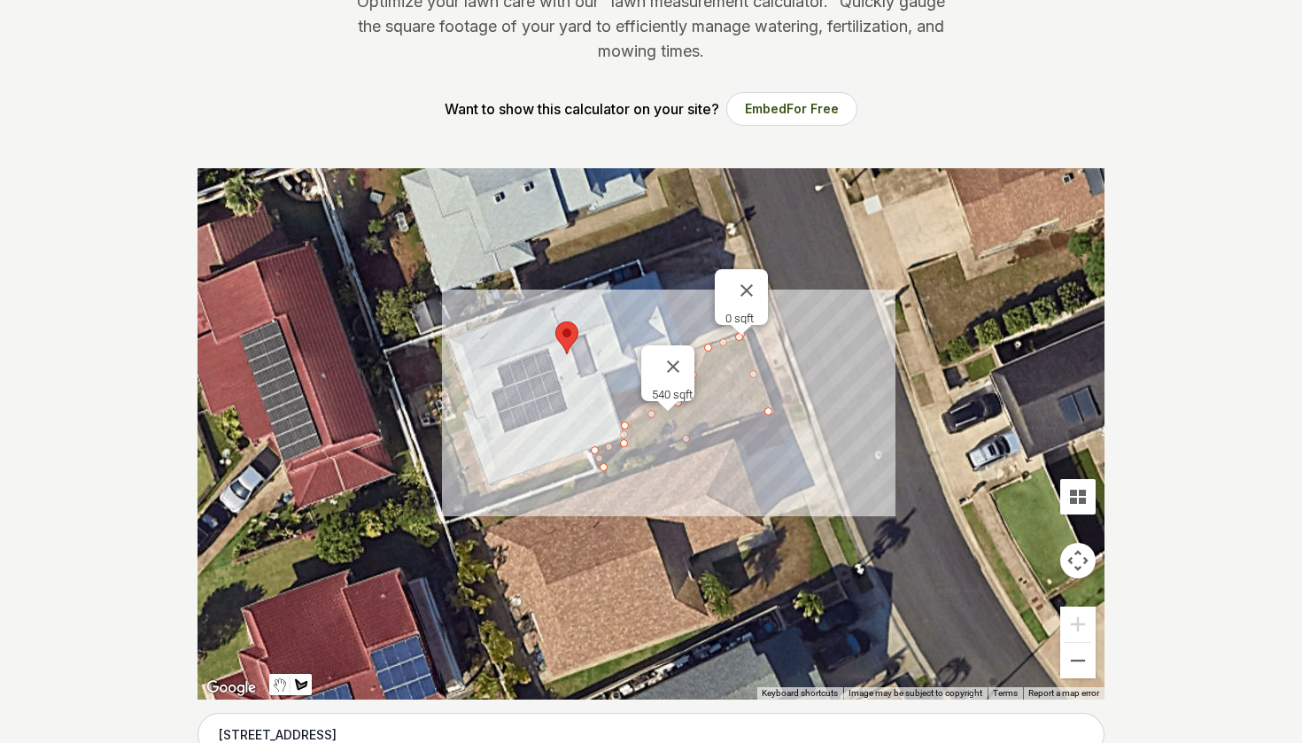
click at [392, 353] on div at bounding box center [651, 433] width 907 height 531
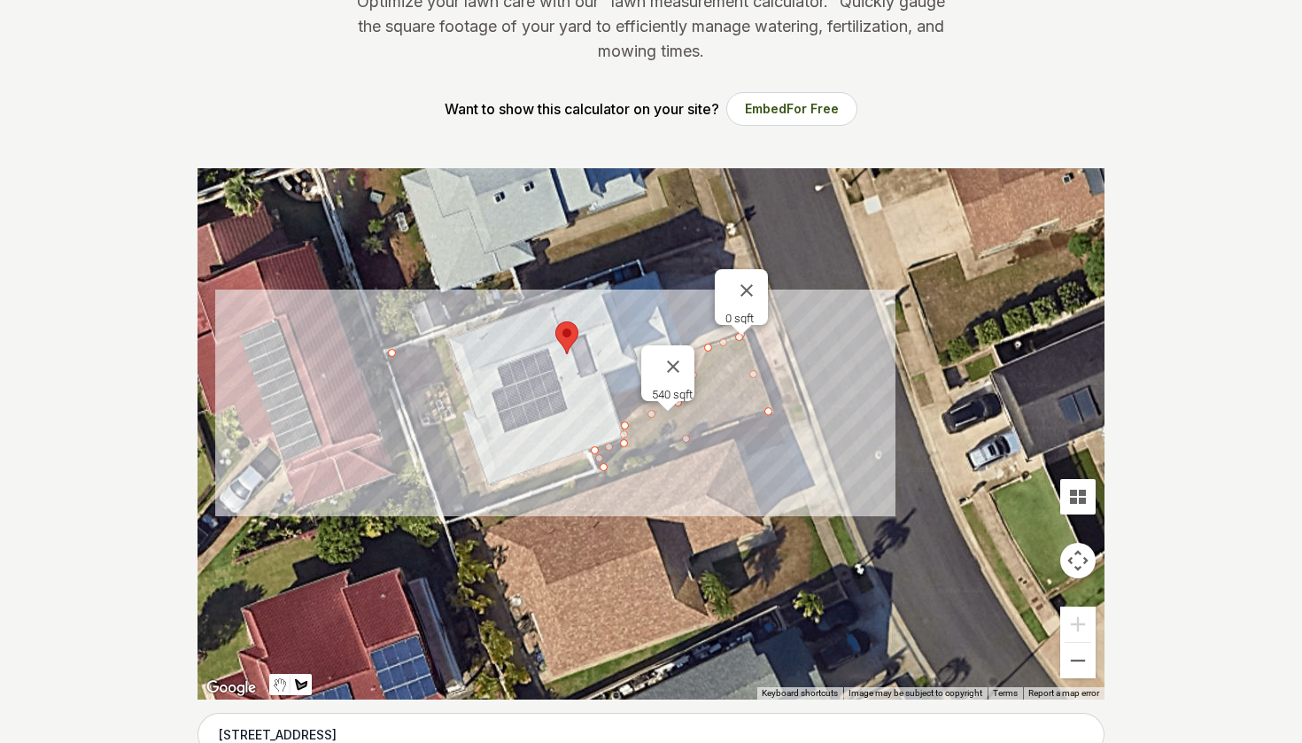
click at [440, 337] on div at bounding box center [651, 433] width 907 height 531
click at [469, 406] on div at bounding box center [651, 433] width 907 height 531
click at [461, 411] on div at bounding box center [651, 433] width 907 height 531
click at [466, 428] on div at bounding box center [651, 433] width 907 height 531
click at [446, 435] on div at bounding box center [651, 433] width 907 height 531
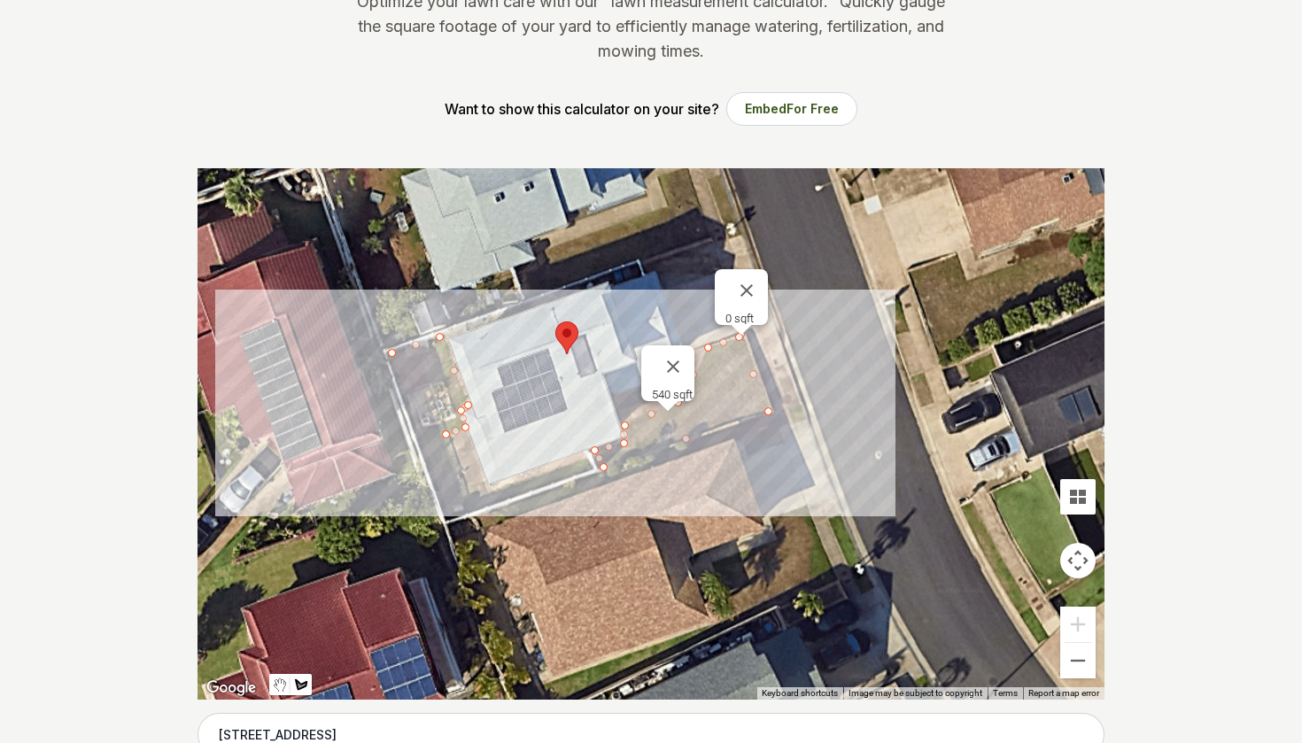
click at [468, 490] on div at bounding box center [651, 433] width 907 height 531
click at [481, 485] on div at bounding box center [651, 433] width 907 height 531
click at [483, 494] on div at bounding box center [651, 433] width 907 height 531
click at [585, 461] on div at bounding box center [651, 433] width 907 height 531
click at [593, 469] on div at bounding box center [651, 433] width 907 height 531
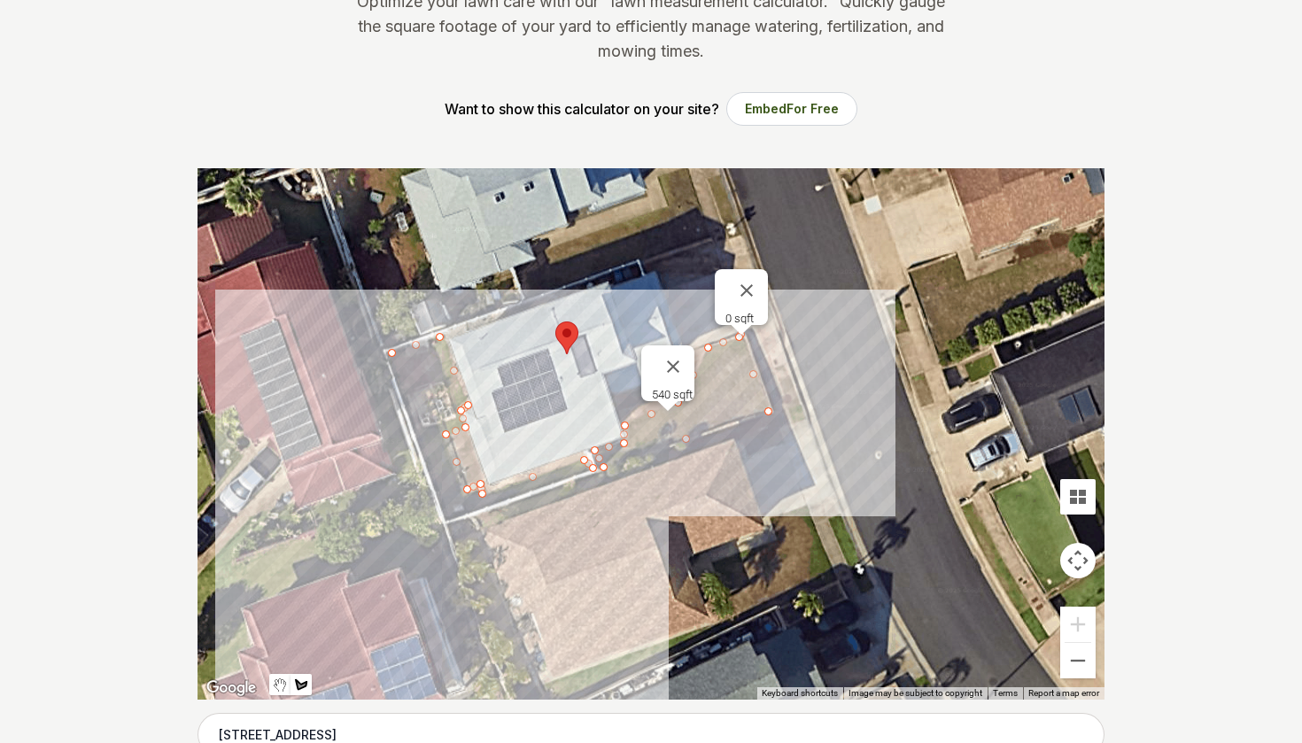
click at [450, 516] on div at bounding box center [651, 433] width 907 height 531
click at [392, 358] on div at bounding box center [651, 433] width 907 height 531
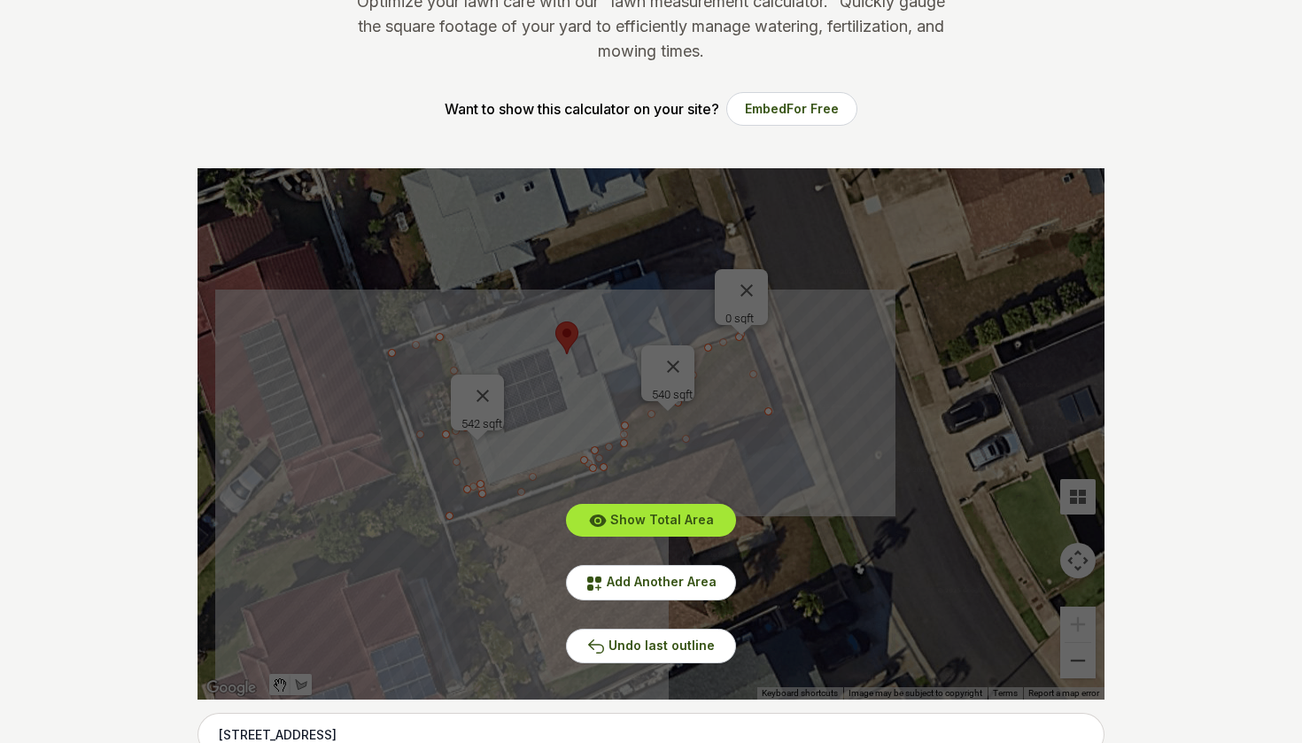
click at [643, 530] on button "Show Total Area" at bounding box center [651, 520] width 170 height 33
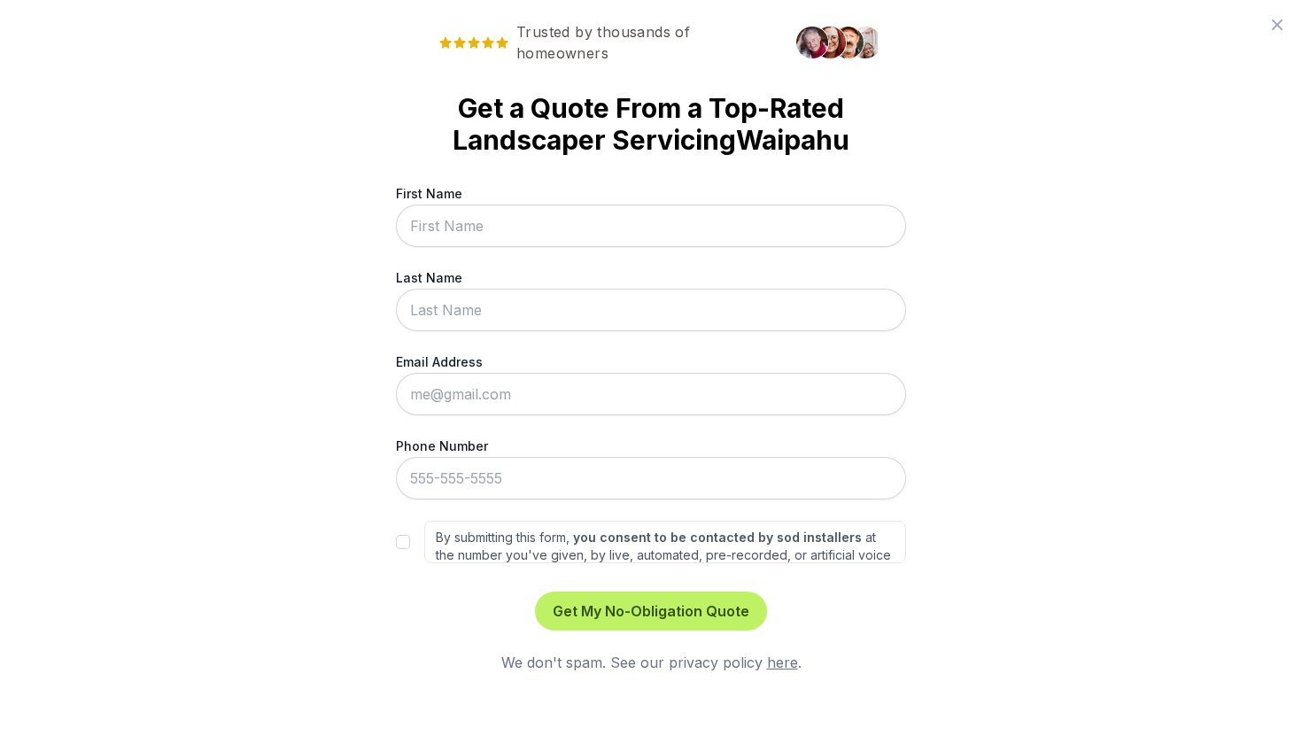
click at [1284, 18] on icon at bounding box center [1277, 24] width 21 height 21
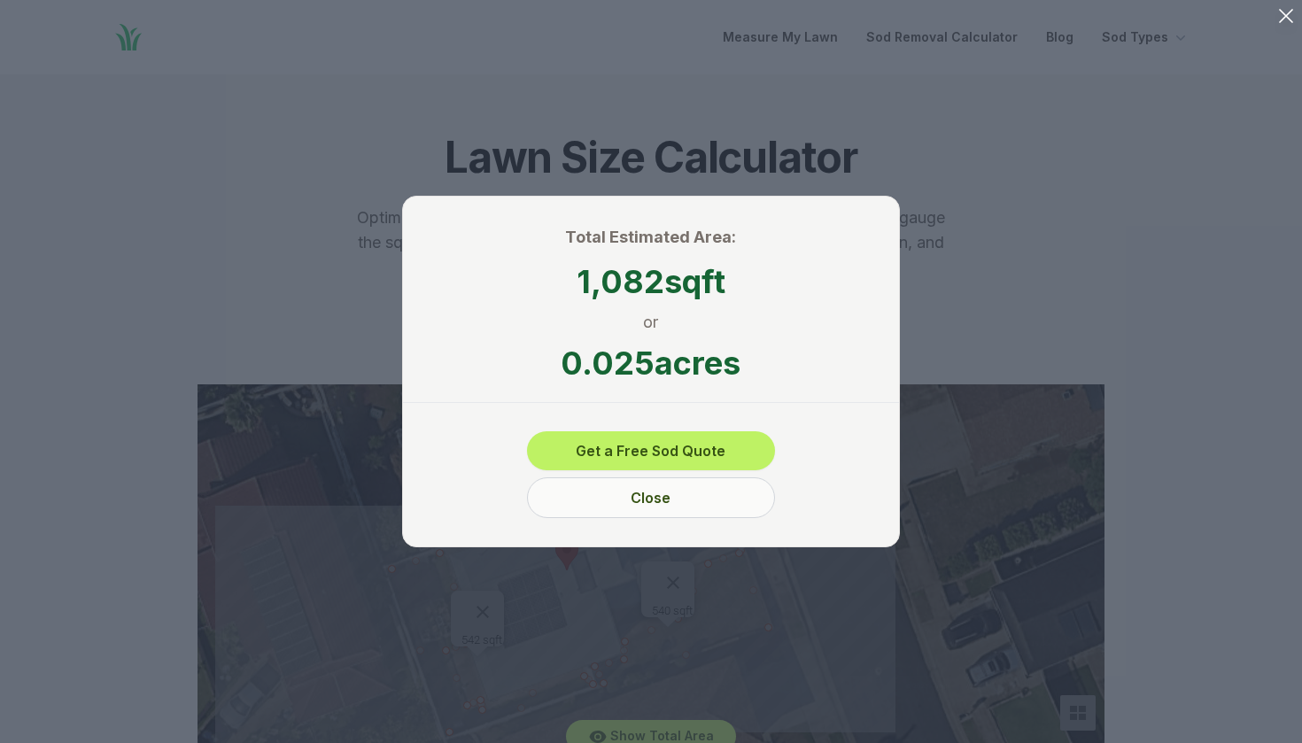
click at [678, 497] on button "Close" at bounding box center [651, 497] width 248 height 41
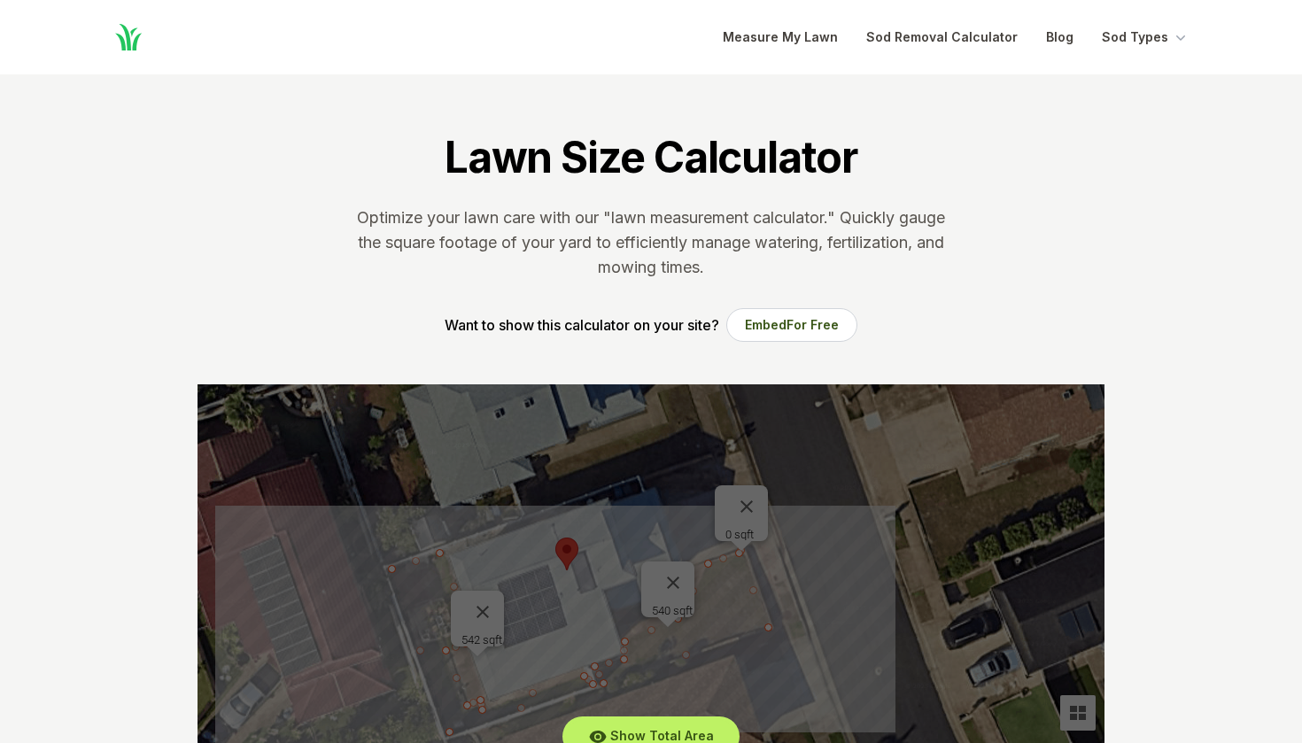
scroll to position [0, 0]
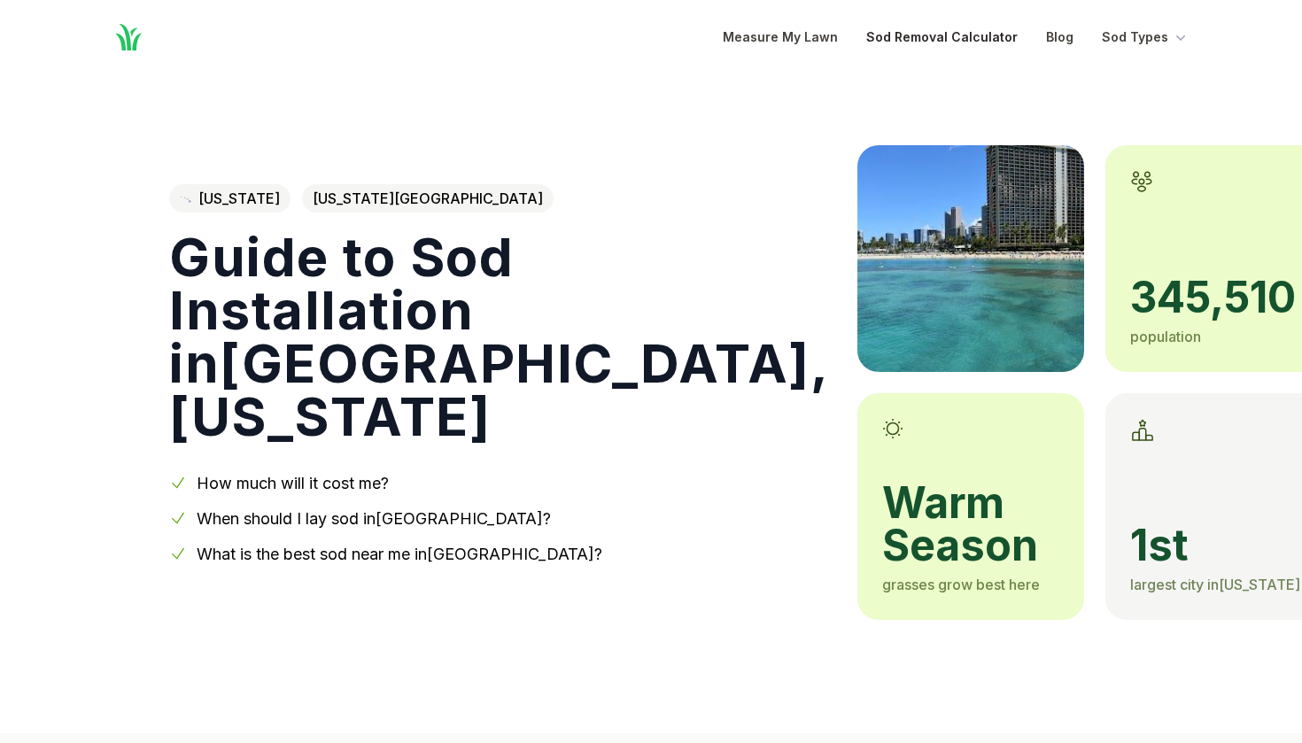
click at [956, 35] on link "Sod Removal Calculator" at bounding box center [941, 37] width 151 height 21
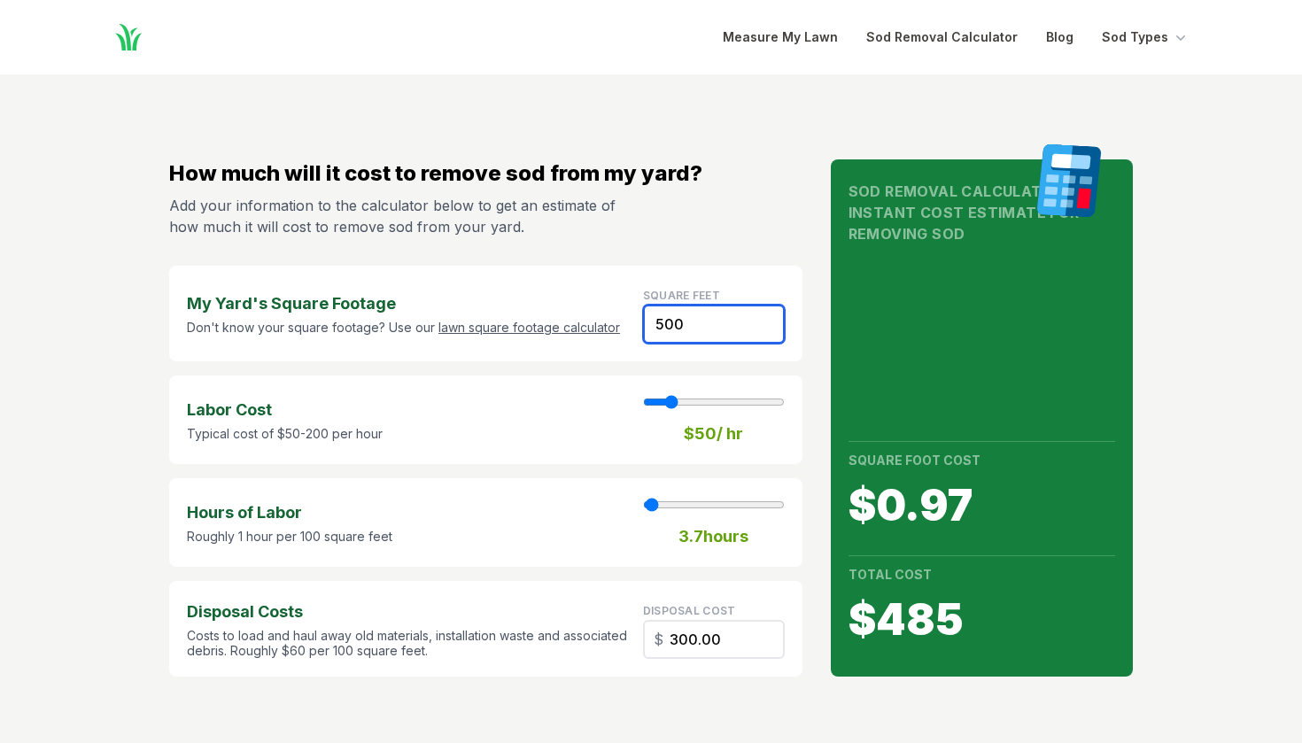
click at [707, 310] on input "500" at bounding box center [714, 324] width 142 height 39
type input "50"
type input "1"
type input "30.00"
type input "5"
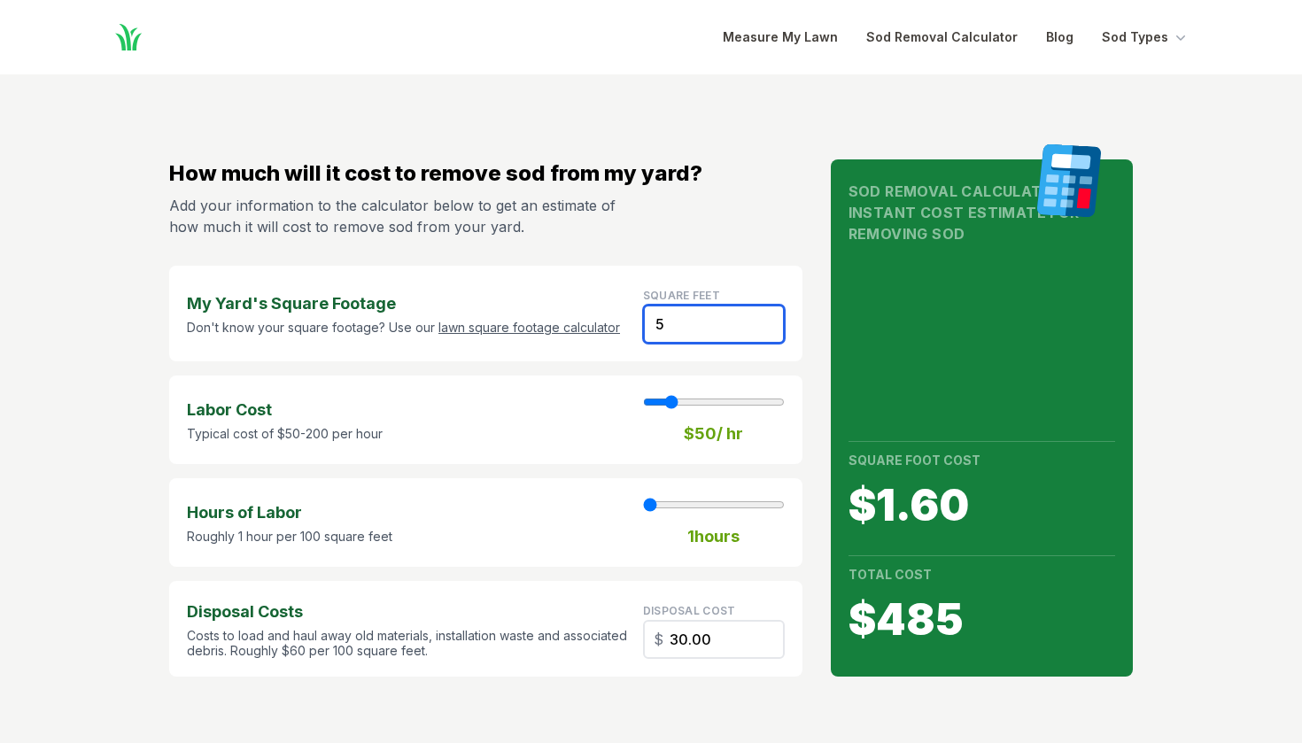
type input "3.00"
type input "1"
type input "0.60"
type input "10"
type input "6.00"
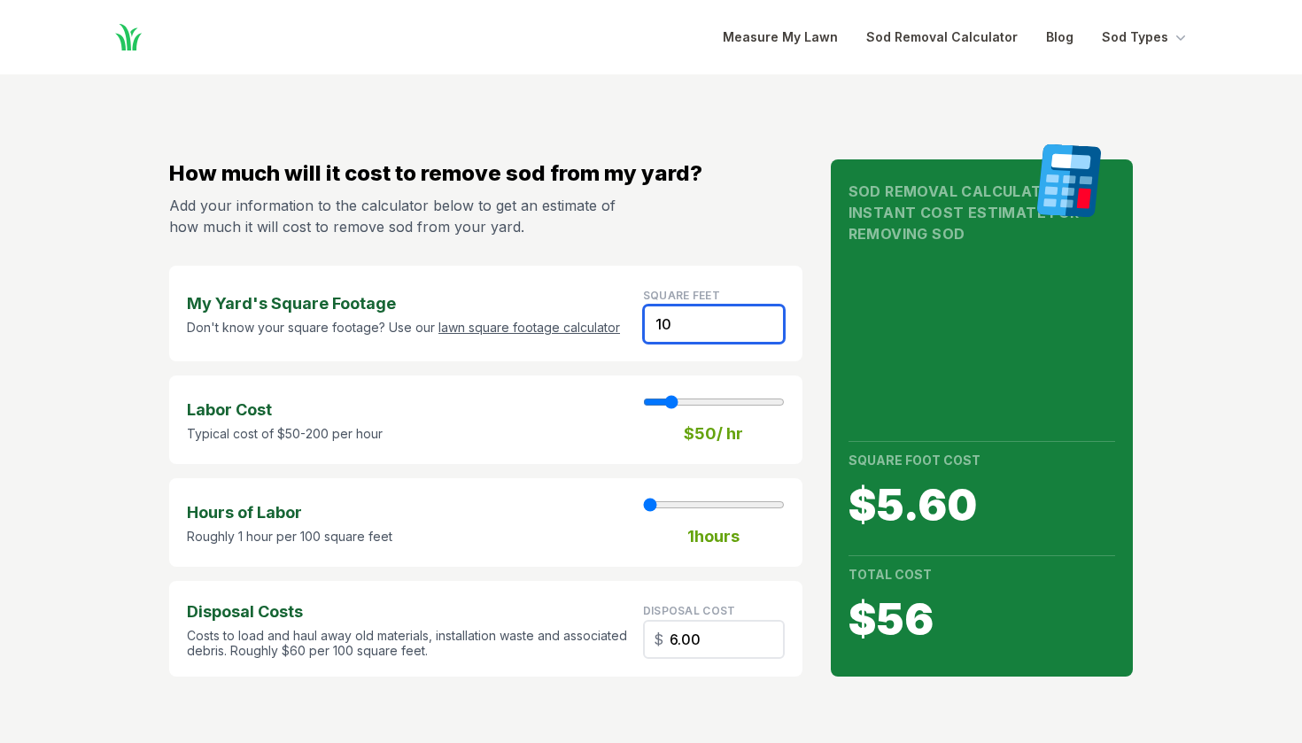
type input "102"
type input "61.20"
type input "1025"
type input "8"
type input "615.00"
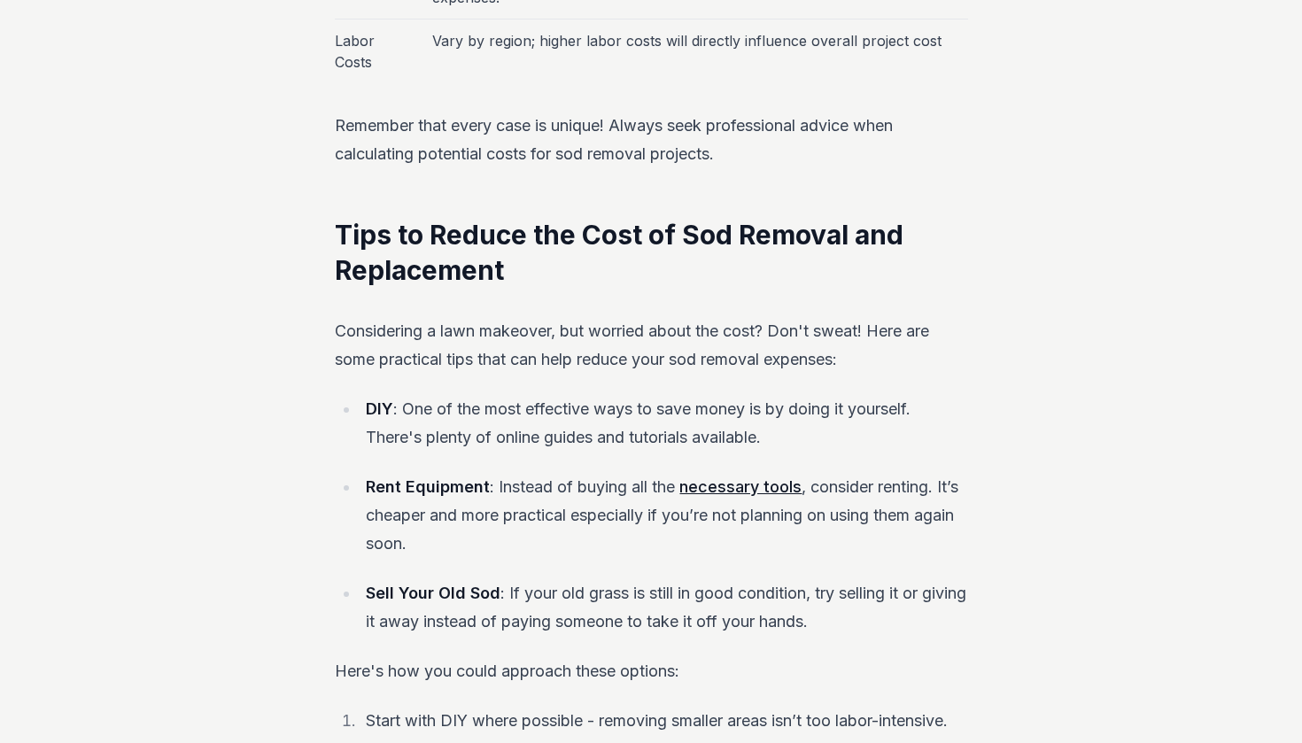
scroll to position [1723, 0]
